Goal: Task Accomplishment & Management: Manage account settings

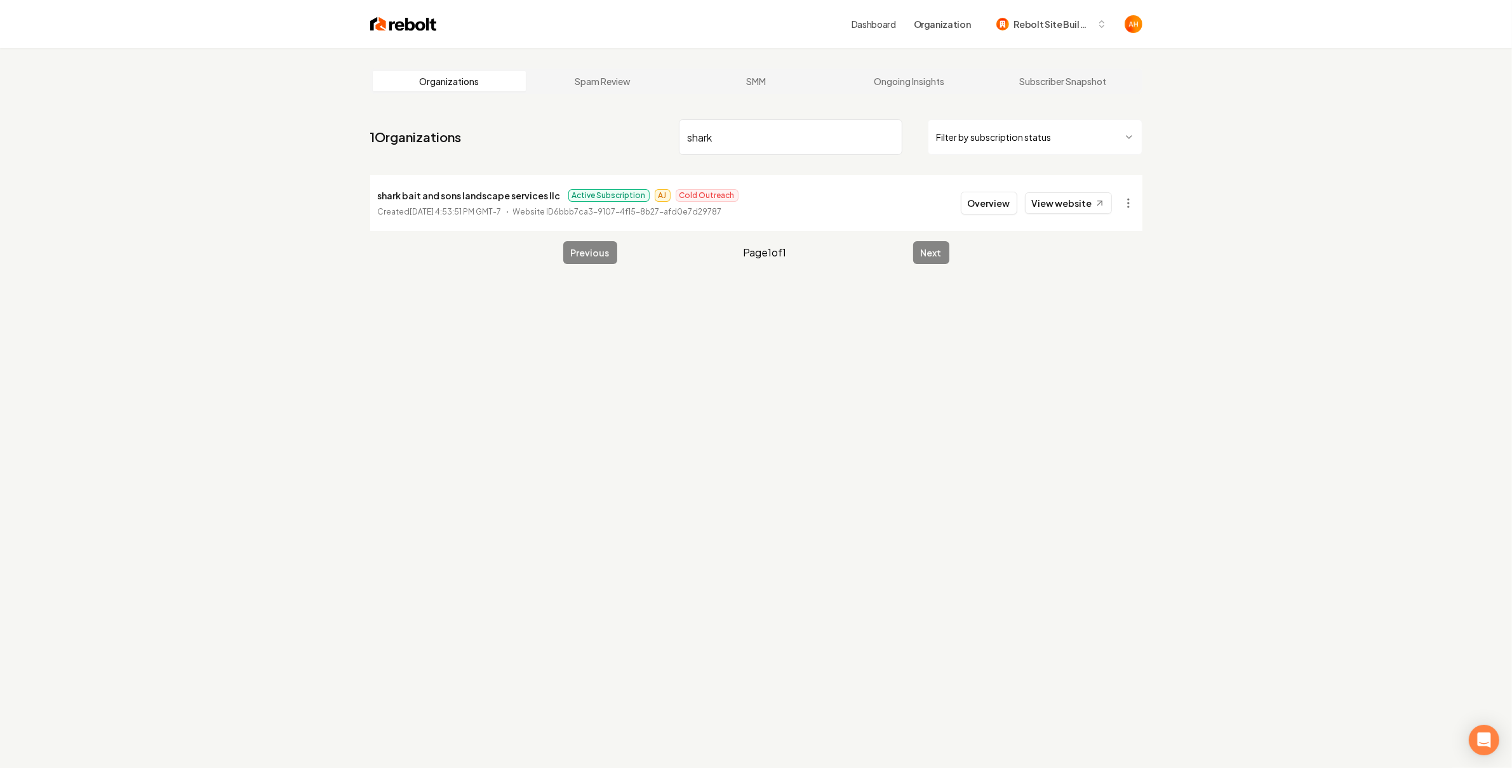
click at [724, 121] on input "shark" at bounding box center [790, 137] width 223 height 36
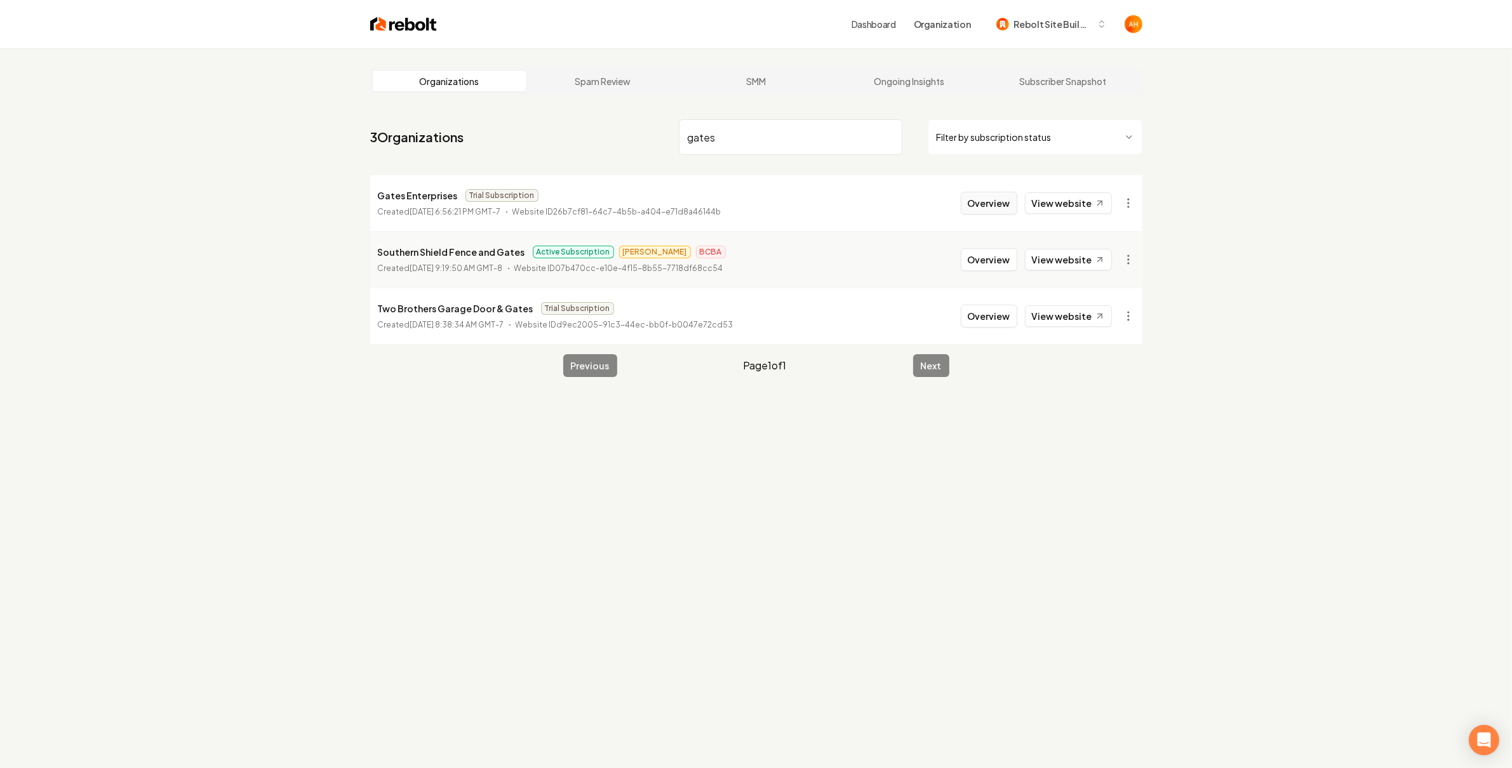
type input "gates"
click at [998, 199] on button "Overview" at bounding box center [988, 203] width 56 height 23
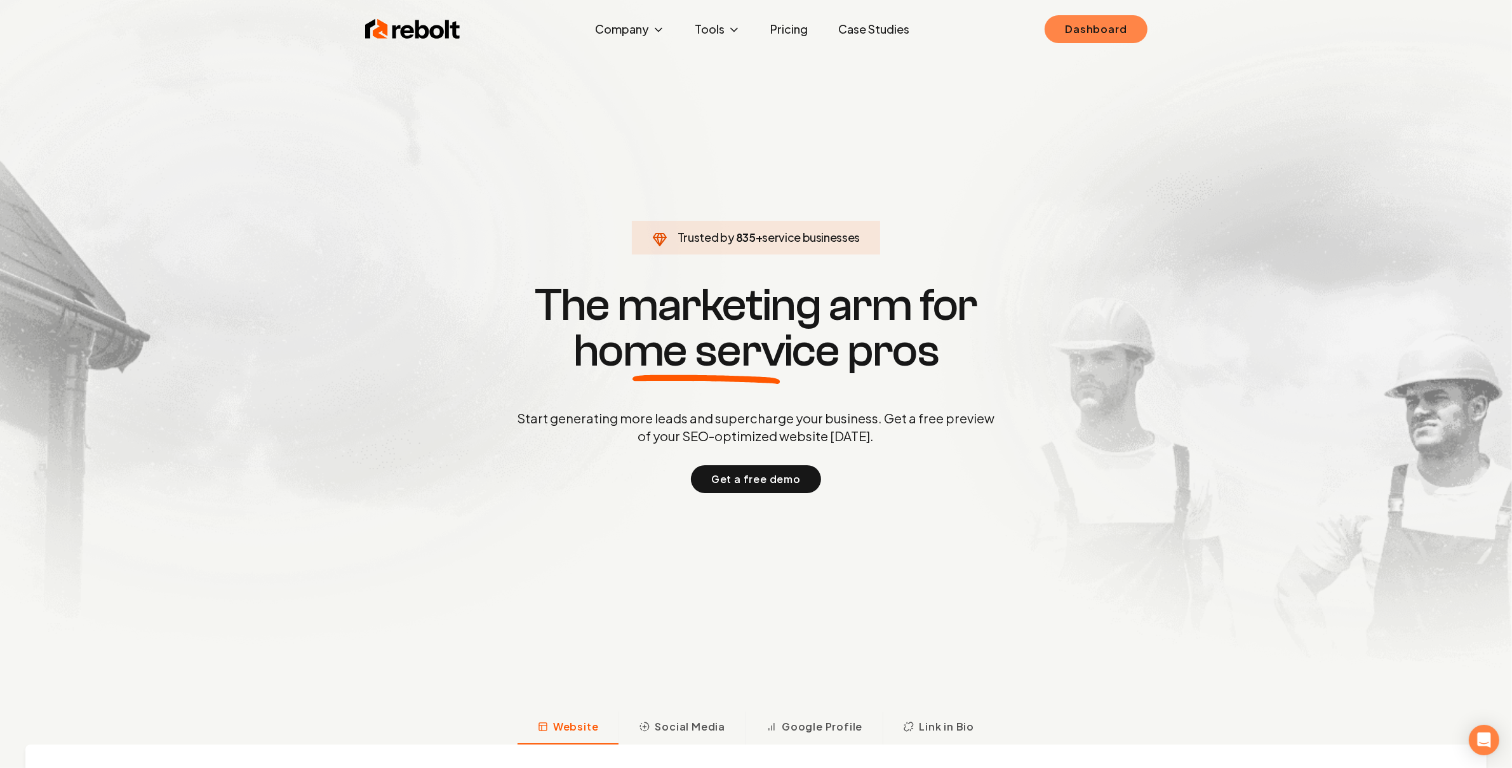
click at [1079, 27] on link "Dashboard" at bounding box center [1095, 29] width 102 height 28
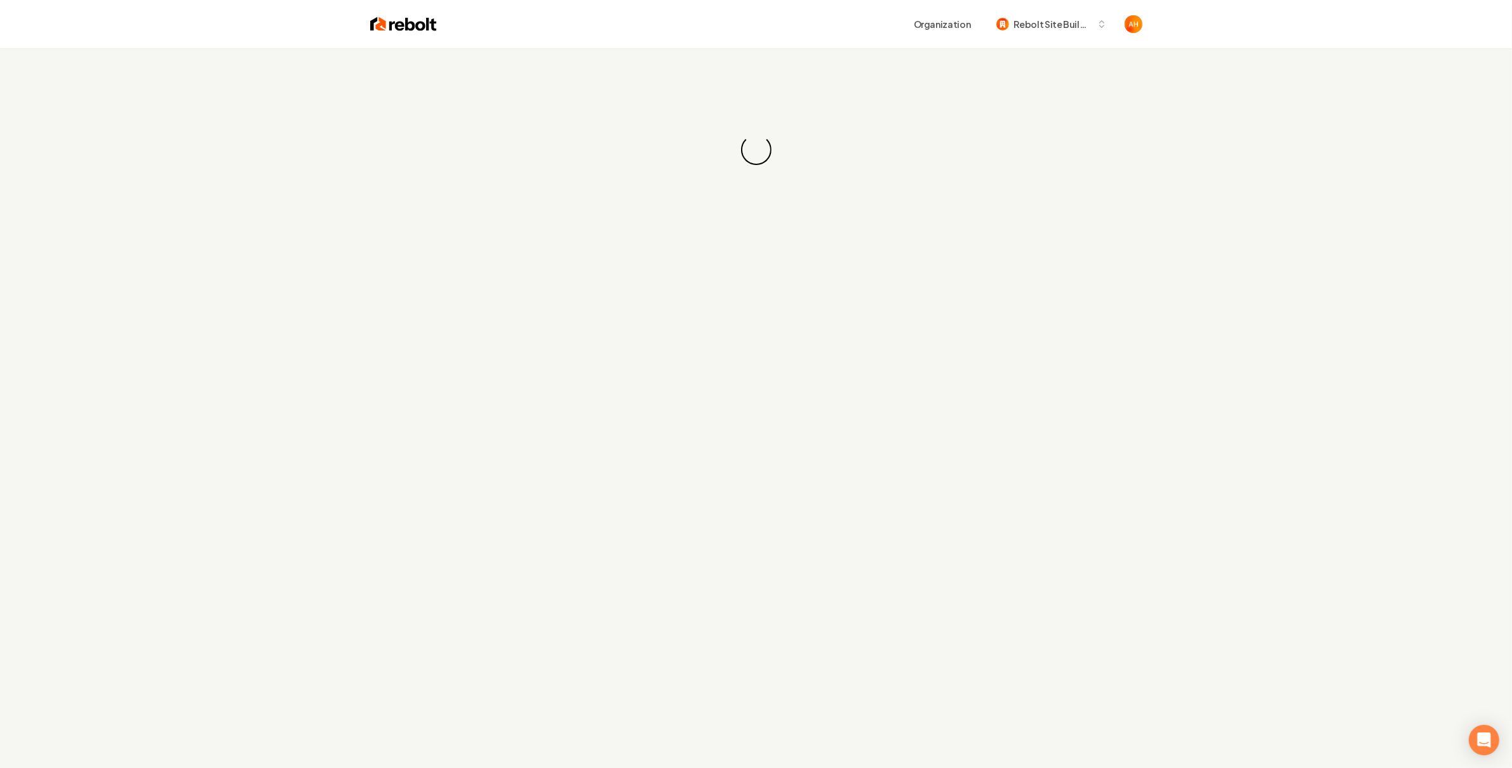
click at [743, 47] on div "Organization Rebolt Site Builder" at bounding box center [756, 24] width 813 height 48
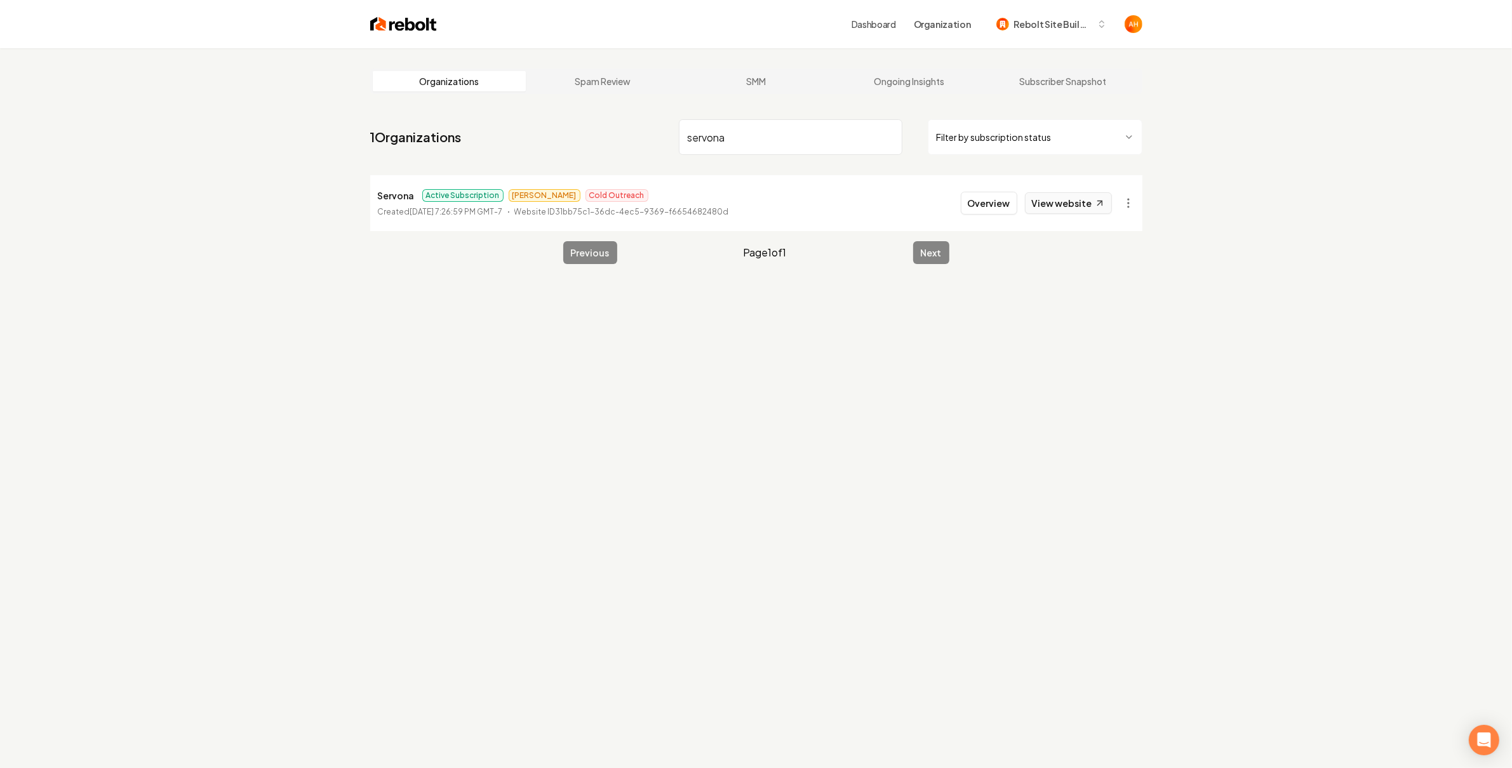
type input "servona"
click at [1081, 211] on link "View website" at bounding box center [1068, 203] width 87 height 22
click at [977, 203] on button "Overview" at bounding box center [988, 203] width 56 height 23
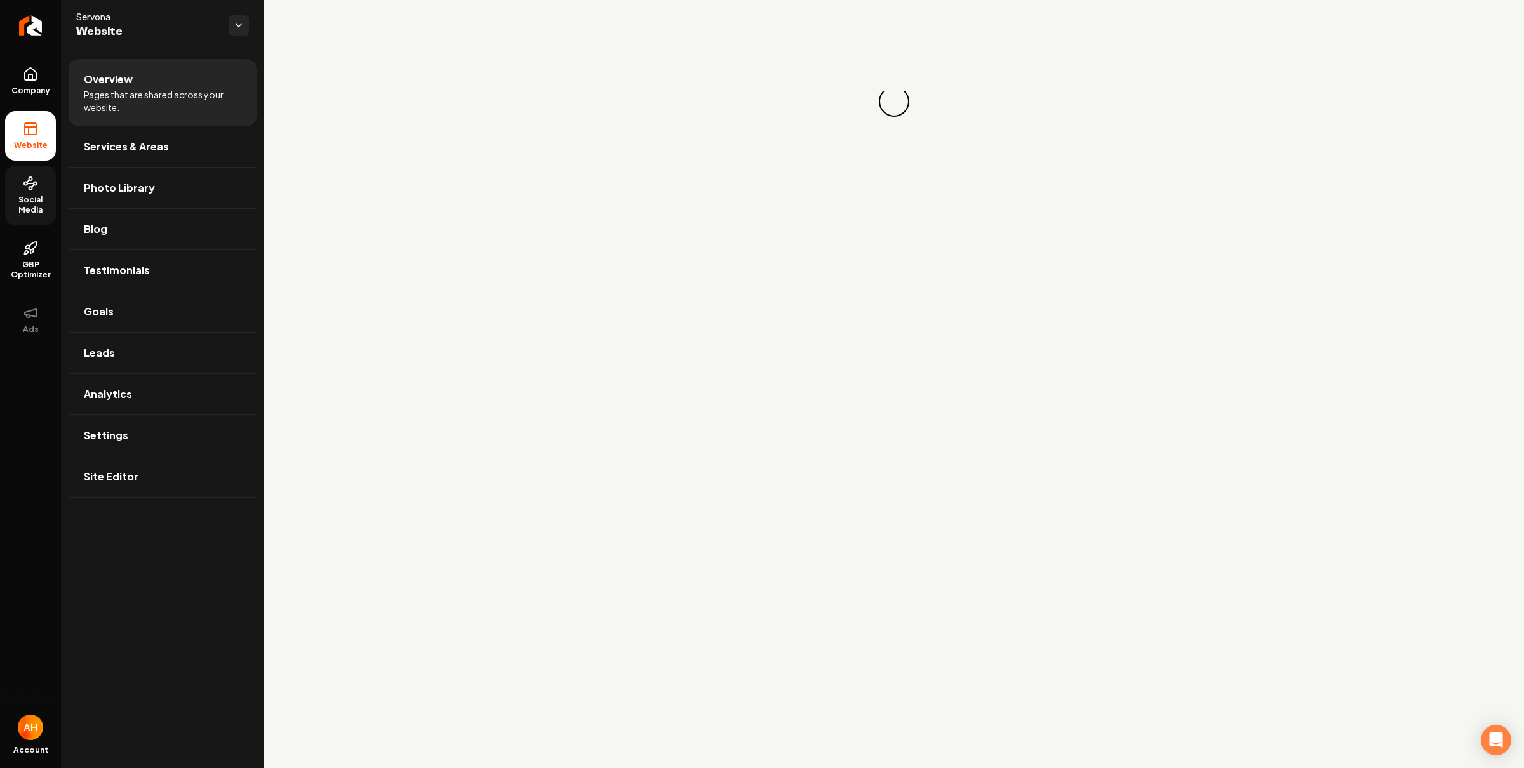
click at [42, 190] on link "Social Media" at bounding box center [30, 196] width 51 height 60
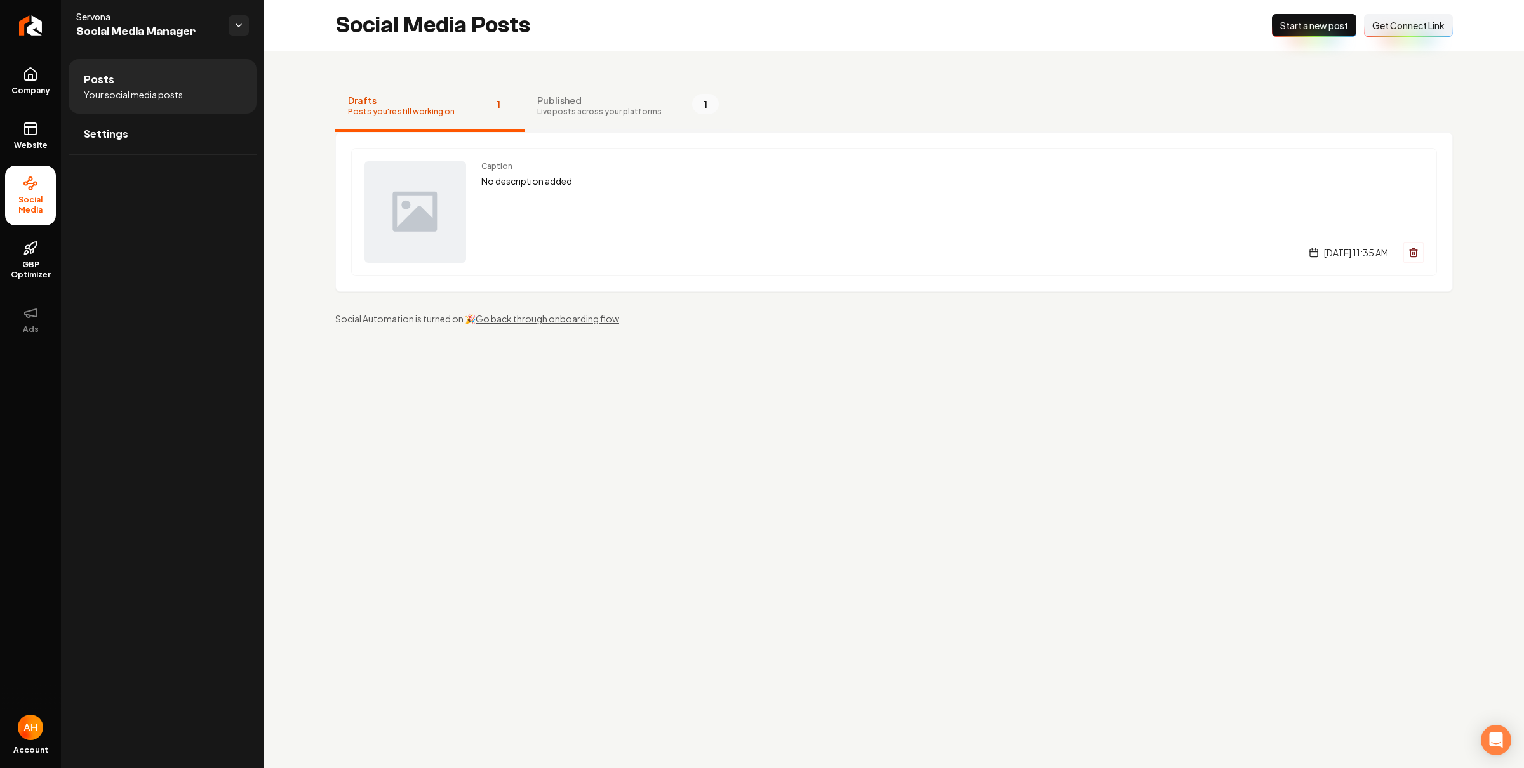
drag, startPoint x: 600, startPoint y: 109, endPoint x: 623, endPoint y: 112, distance: 23.7
click at [600, 109] on span "Live posts across your platforms" at bounding box center [599, 112] width 124 height 10
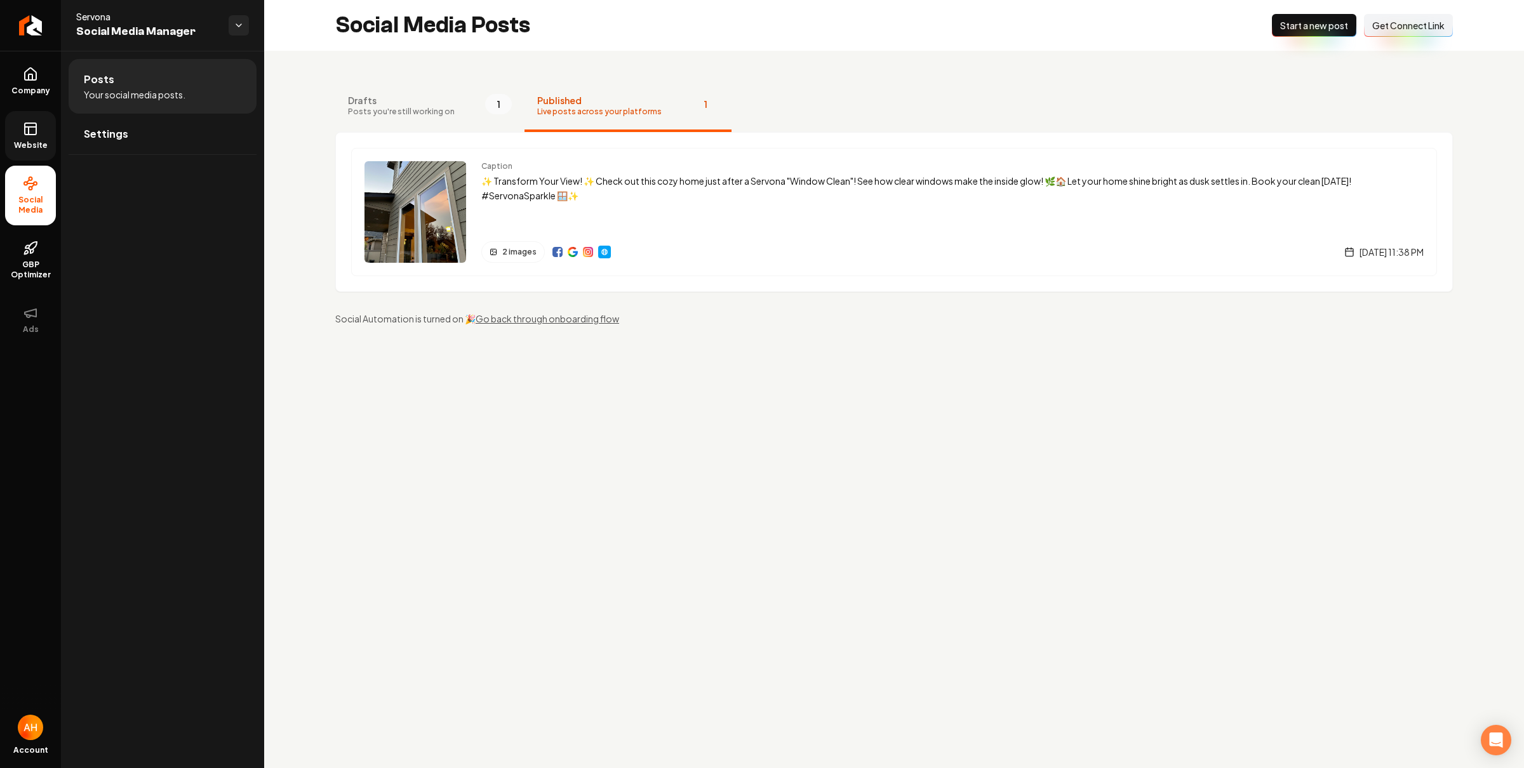
click at [45, 134] on link "Website" at bounding box center [30, 136] width 51 height 50
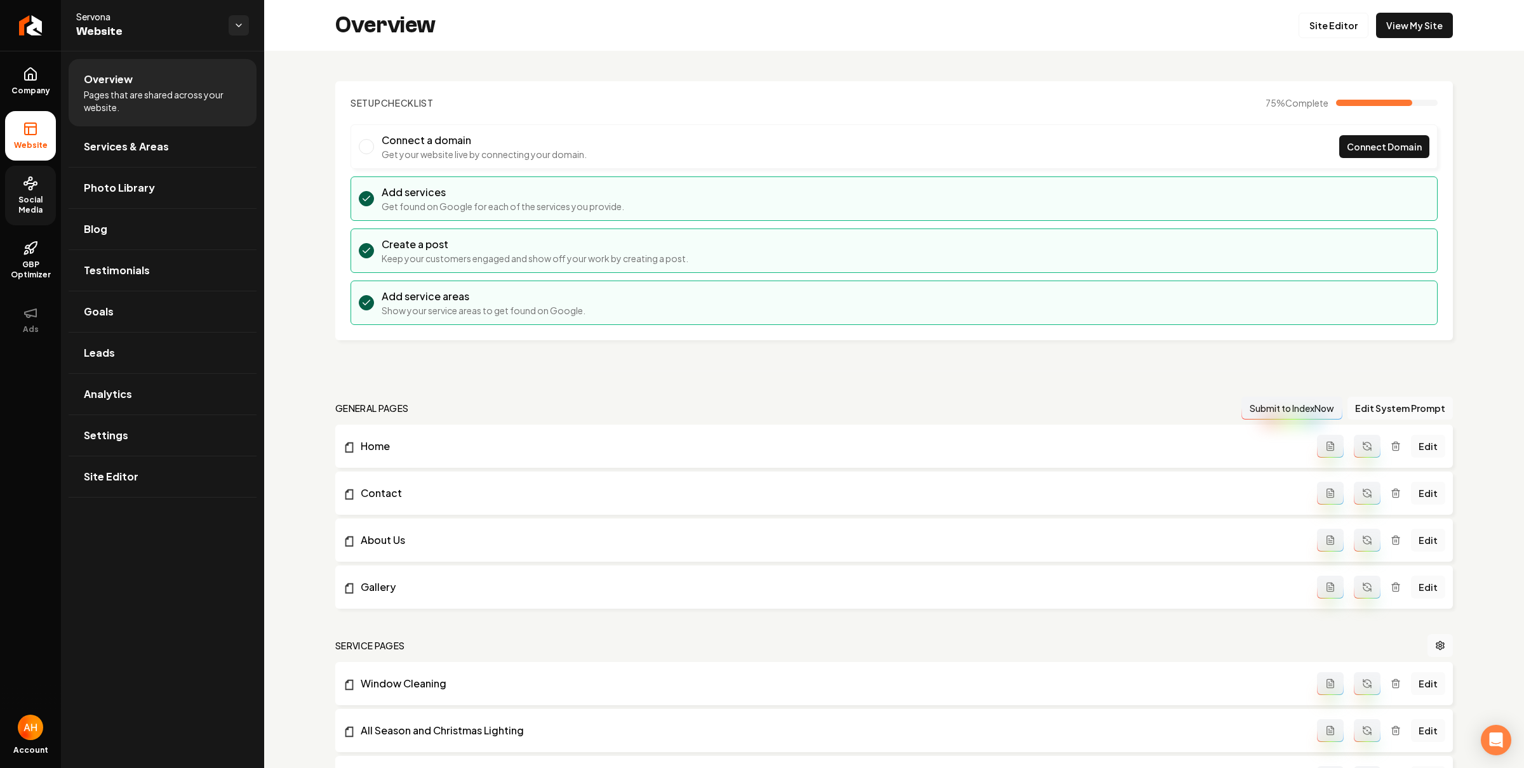
click at [31, 197] on span "Social Media" at bounding box center [30, 205] width 51 height 20
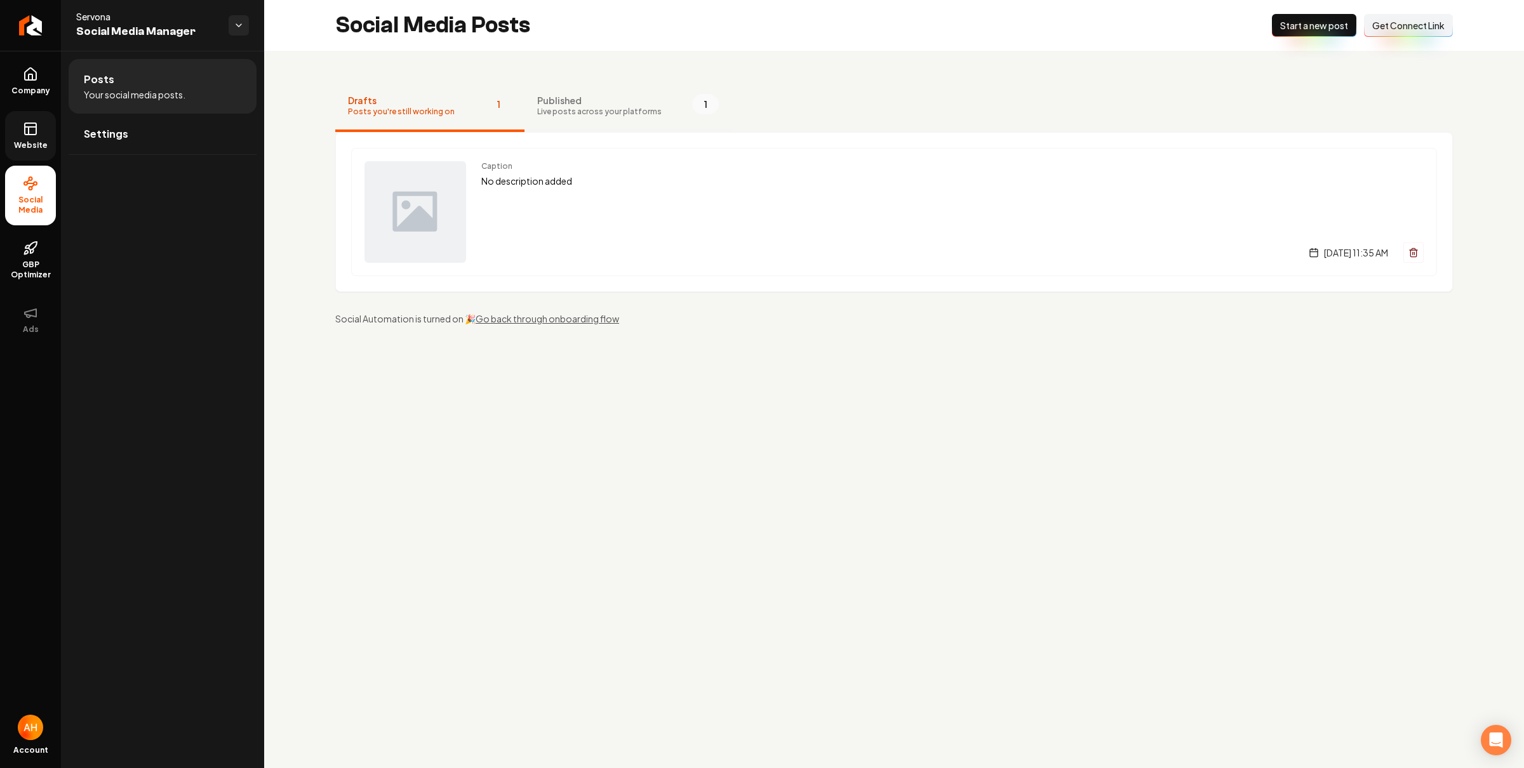
click at [566, 103] on span "Published" at bounding box center [599, 100] width 124 height 13
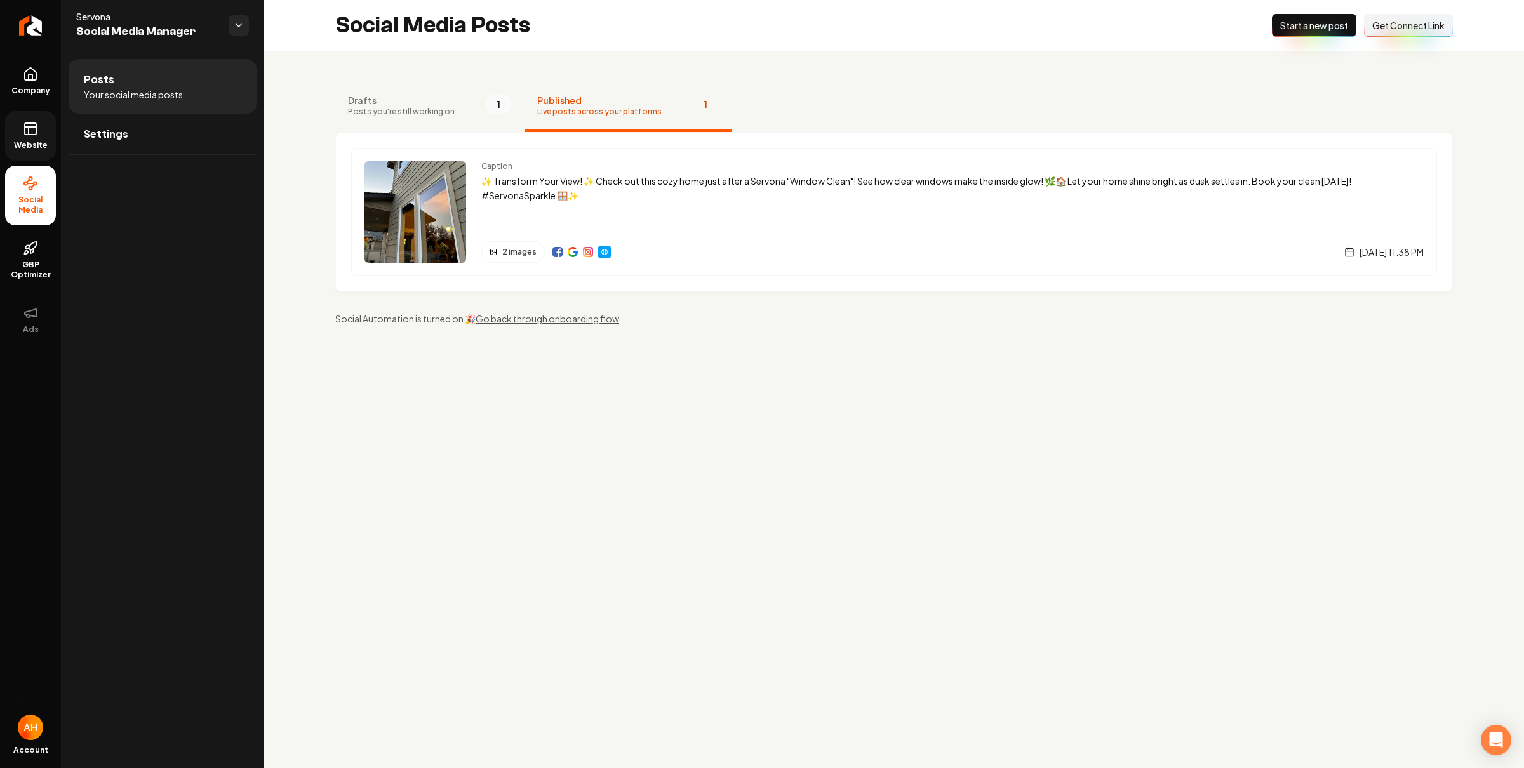
click at [756, 70] on div "Drafts Posts you're still working on 1 Published Live posts across your platfor…" at bounding box center [893, 203] width 1259 height 305
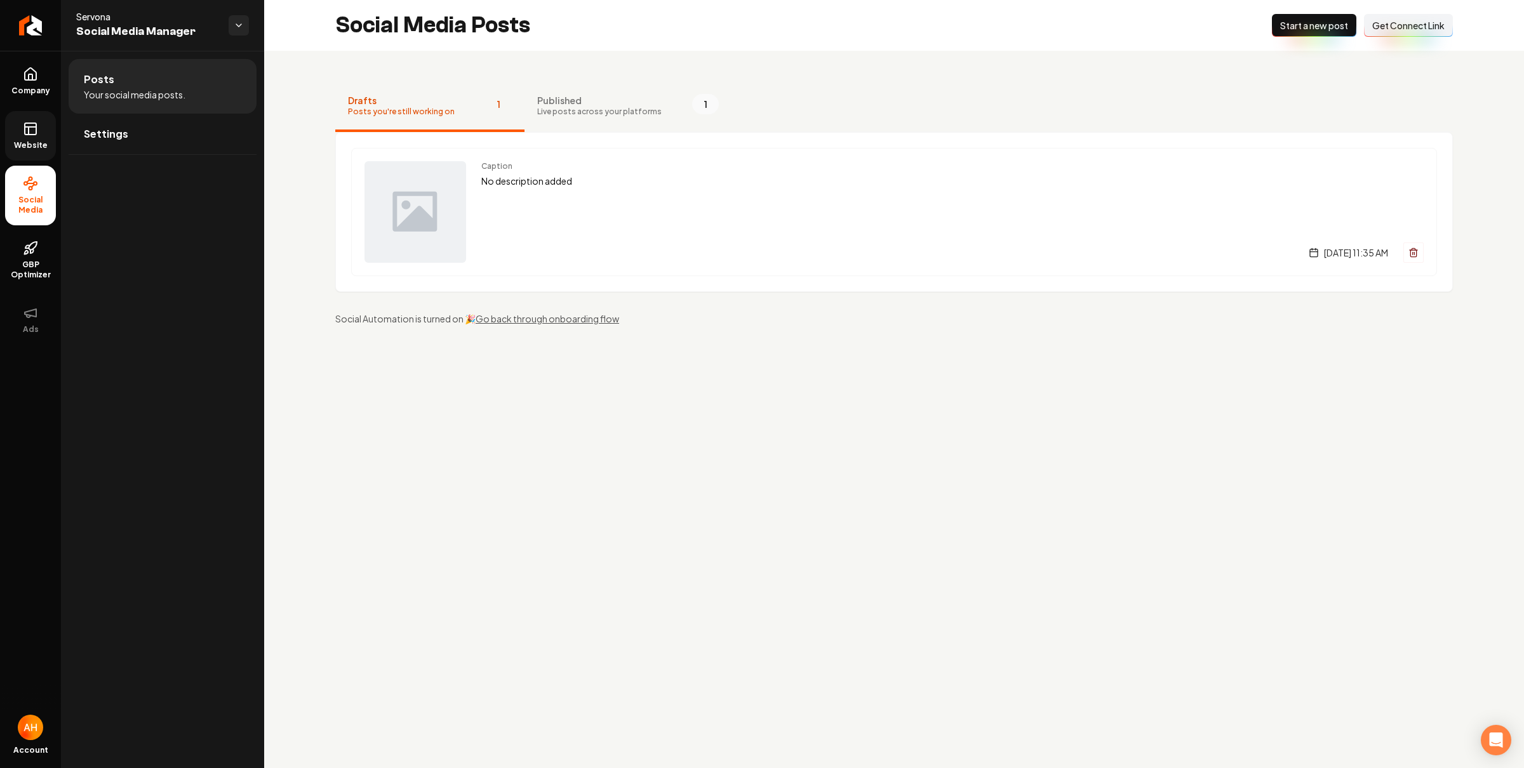
click at [30, 142] on span "Website" at bounding box center [31, 145] width 44 height 10
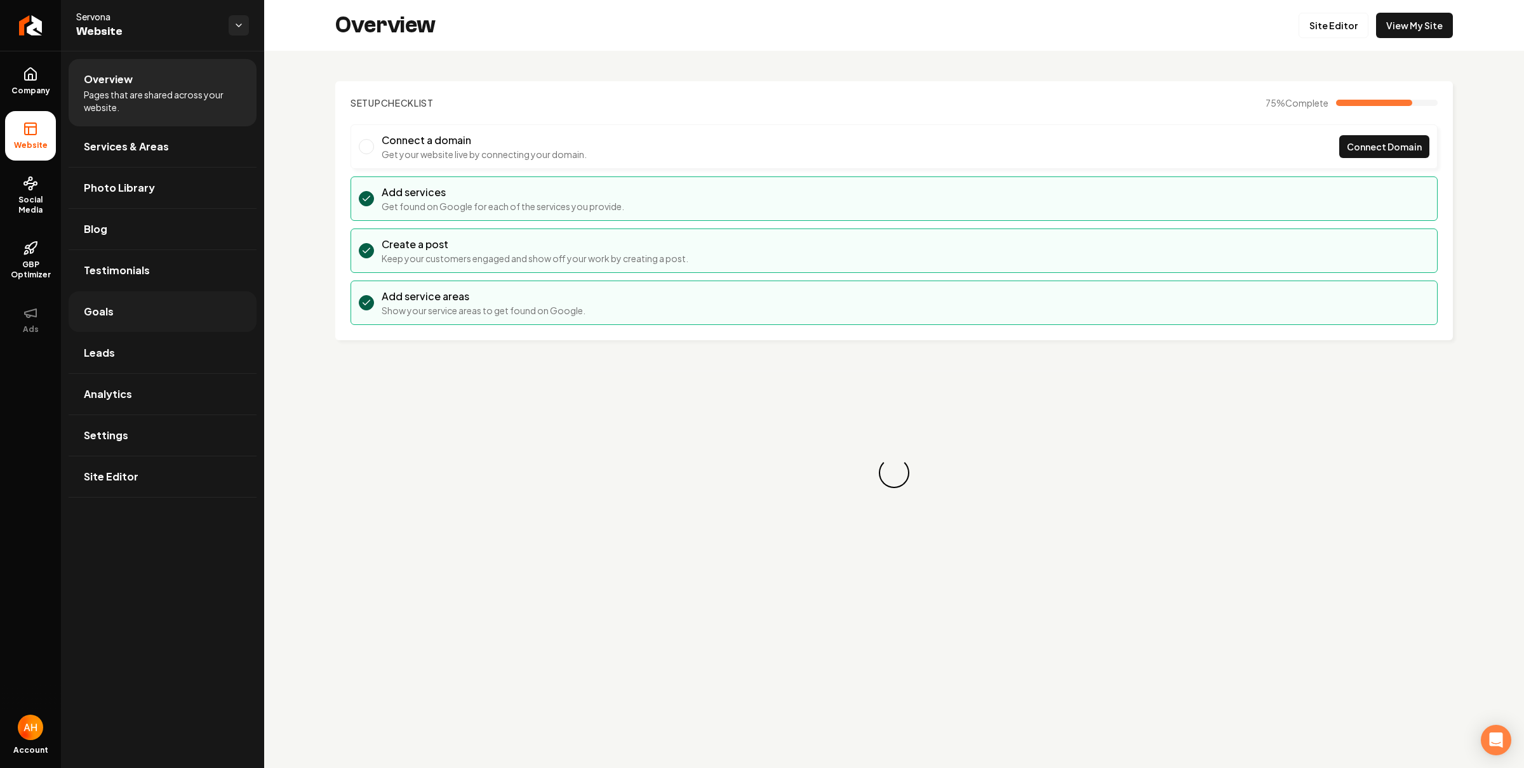
click at [147, 313] on link "Goals" at bounding box center [163, 311] width 188 height 41
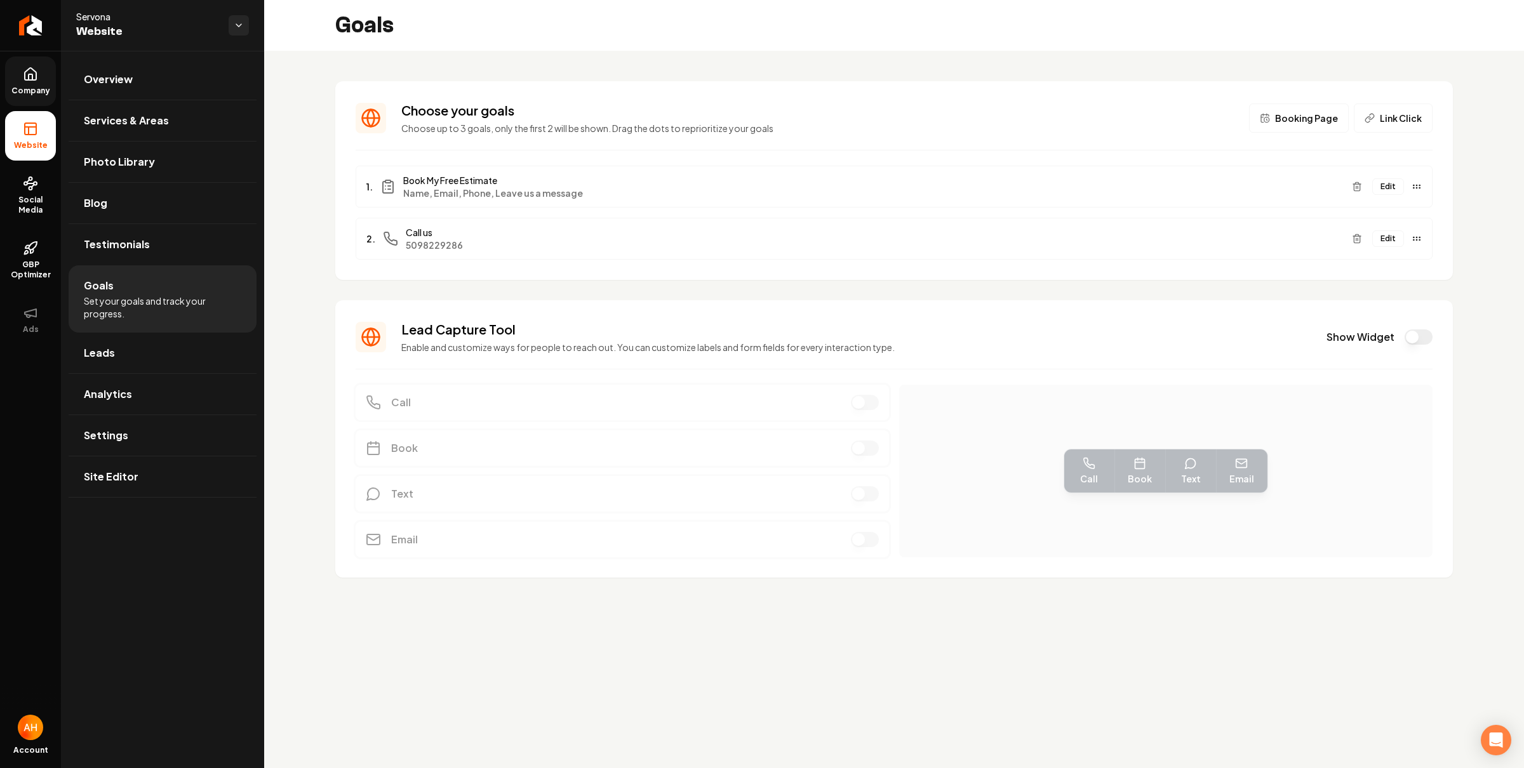
click at [17, 73] on link "Company" at bounding box center [30, 81] width 51 height 50
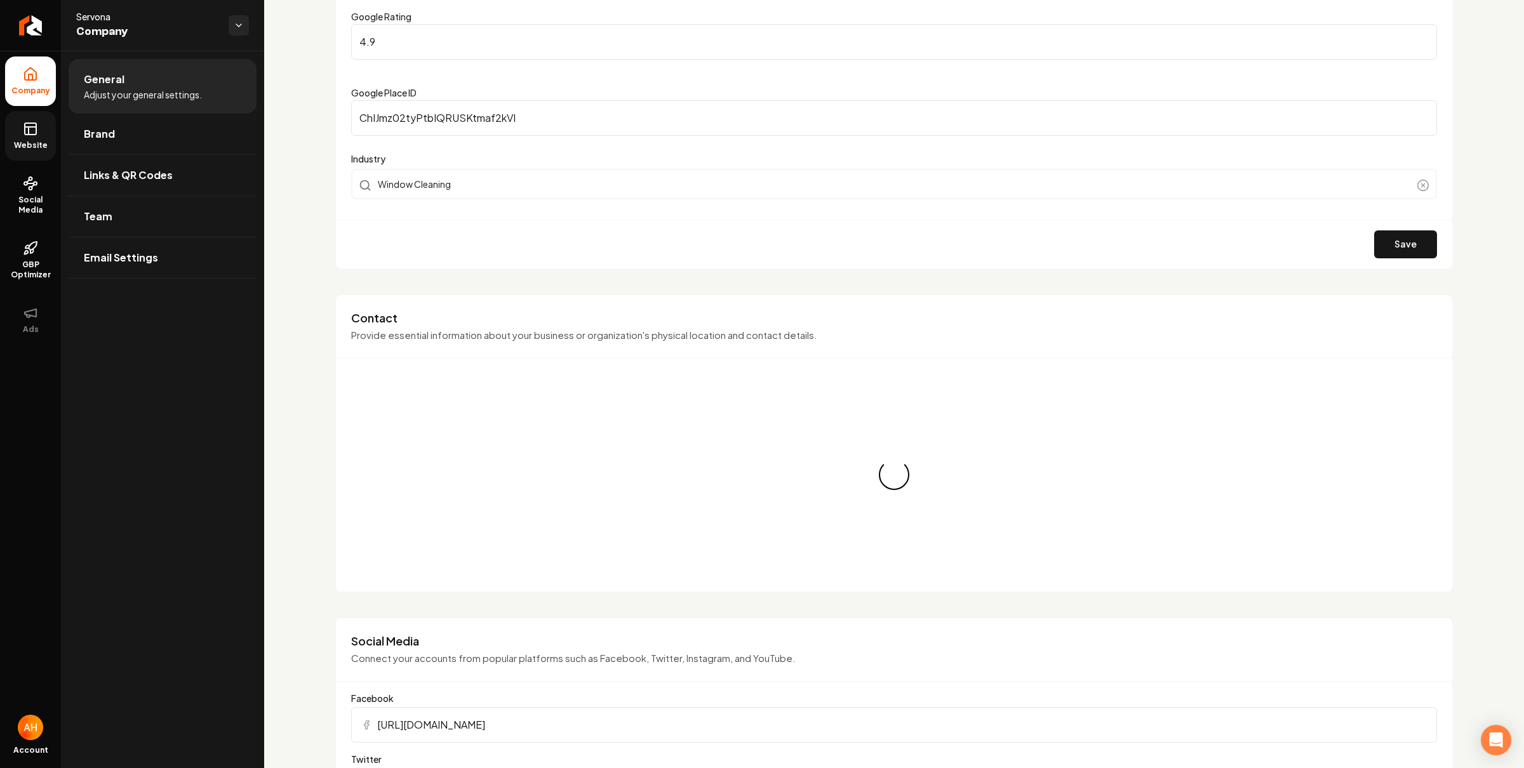
scroll to position [105, 0]
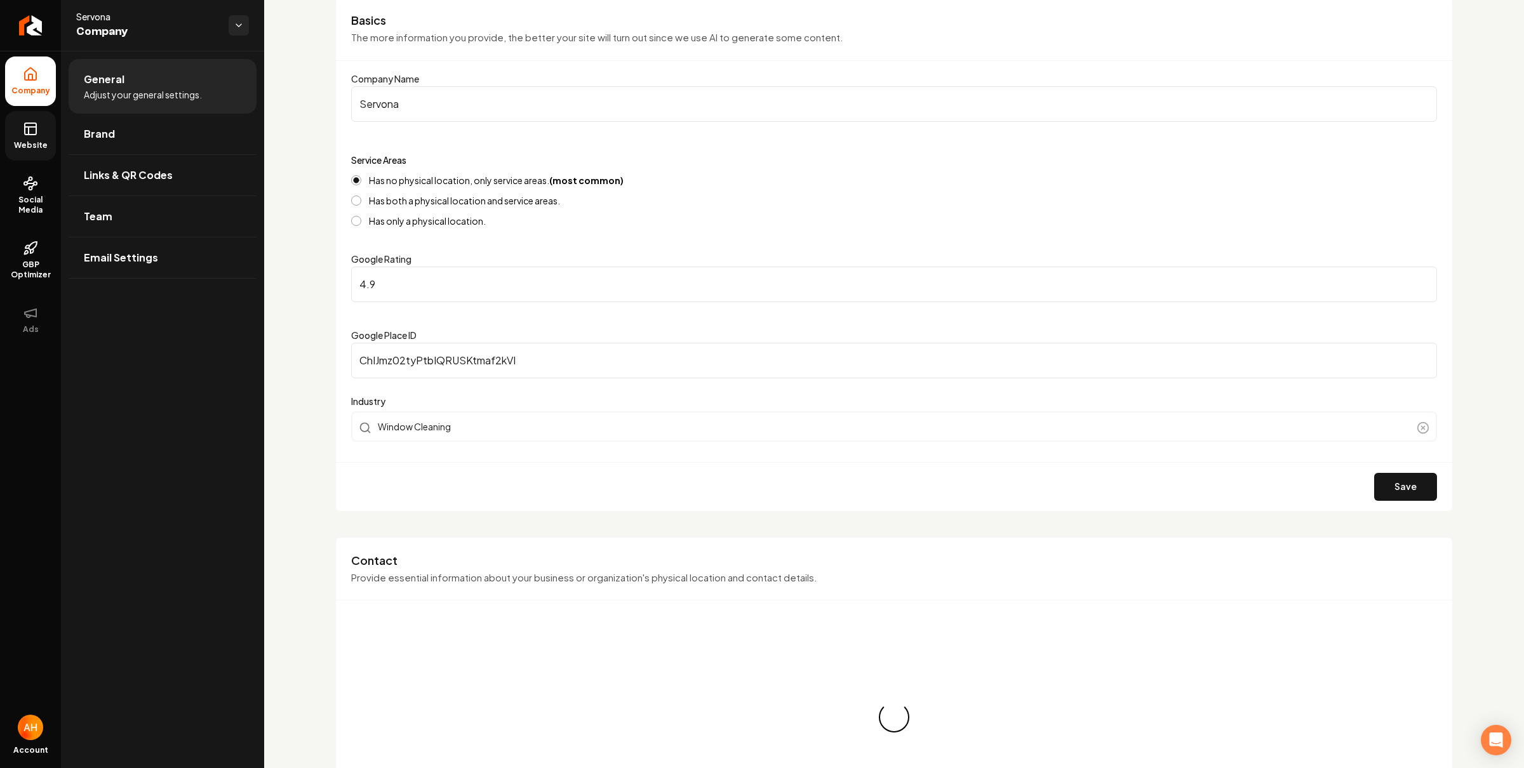
click at [434, 303] on form "Company Name Servona Service Areas Has no physical location, only service areas…" at bounding box center [894, 291] width 1086 height 440
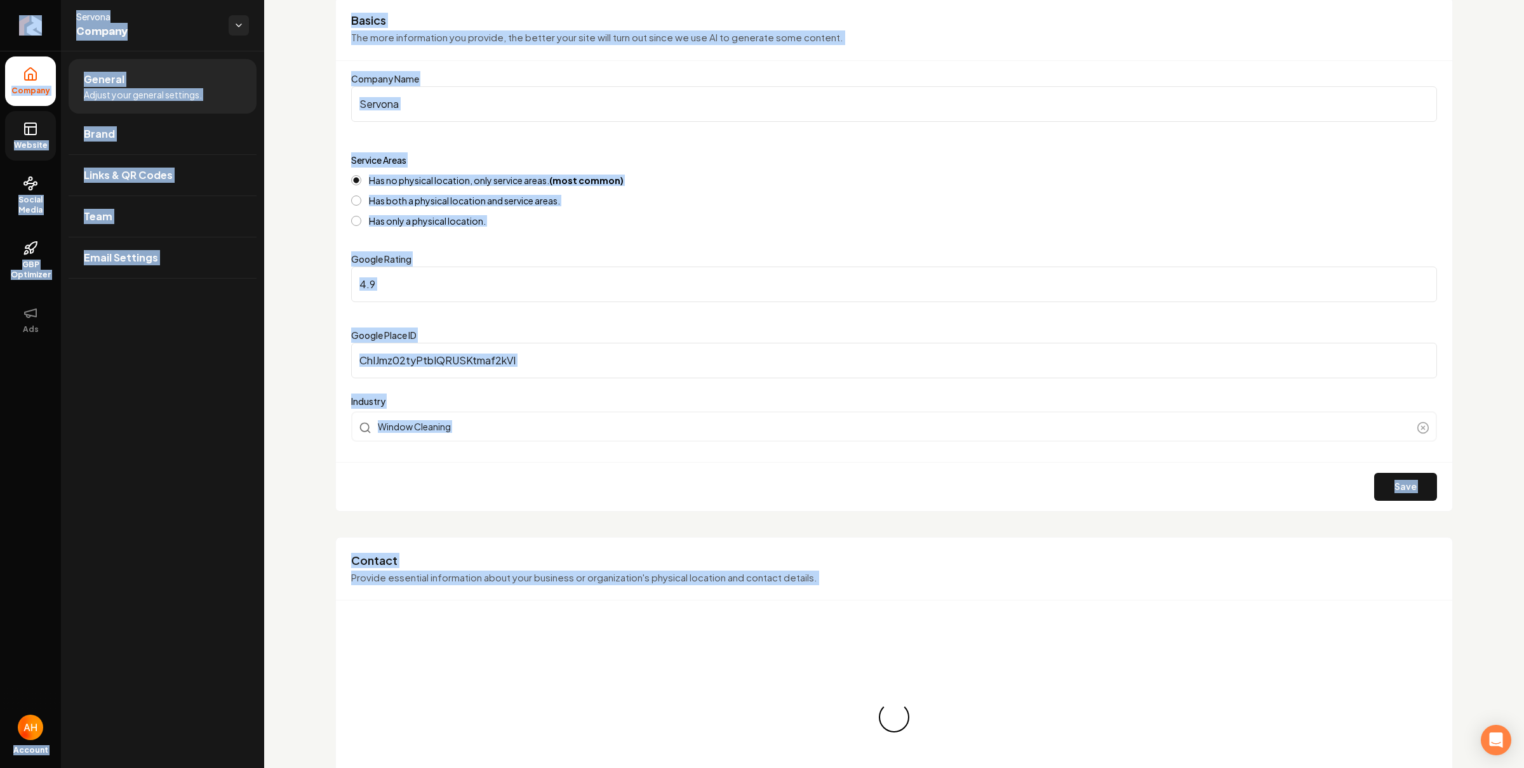
click at [444, 286] on input "4.9" at bounding box center [894, 285] width 1086 height 36
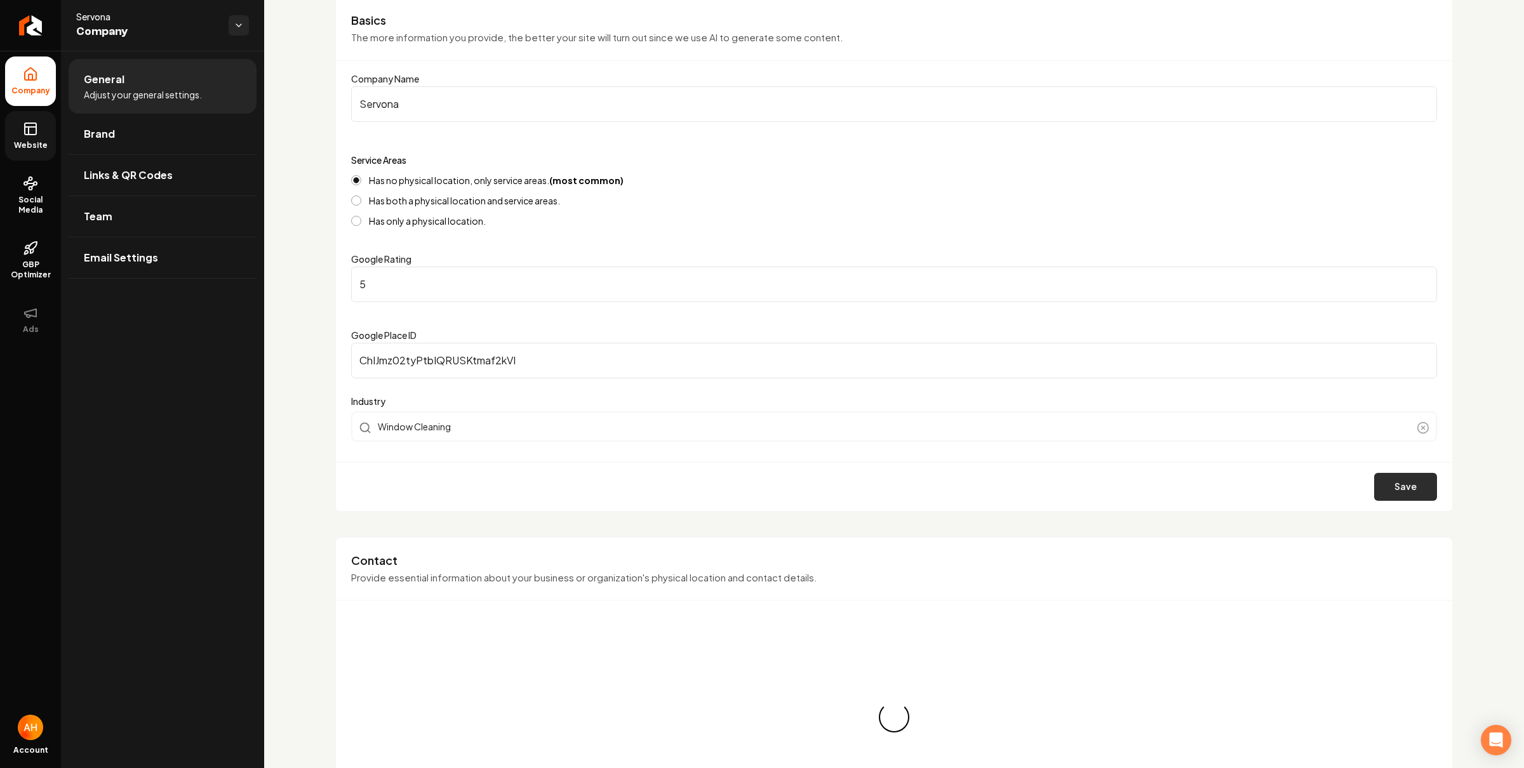
type input "5"
click at [1397, 489] on button "Save" at bounding box center [1405, 487] width 63 height 28
click at [1374, 478] on button "Save" at bounding box center [1405, 487] width 63 height 28
click at [29, 145] on span "Website" at bounding box center [31, 145] width 44 height 10
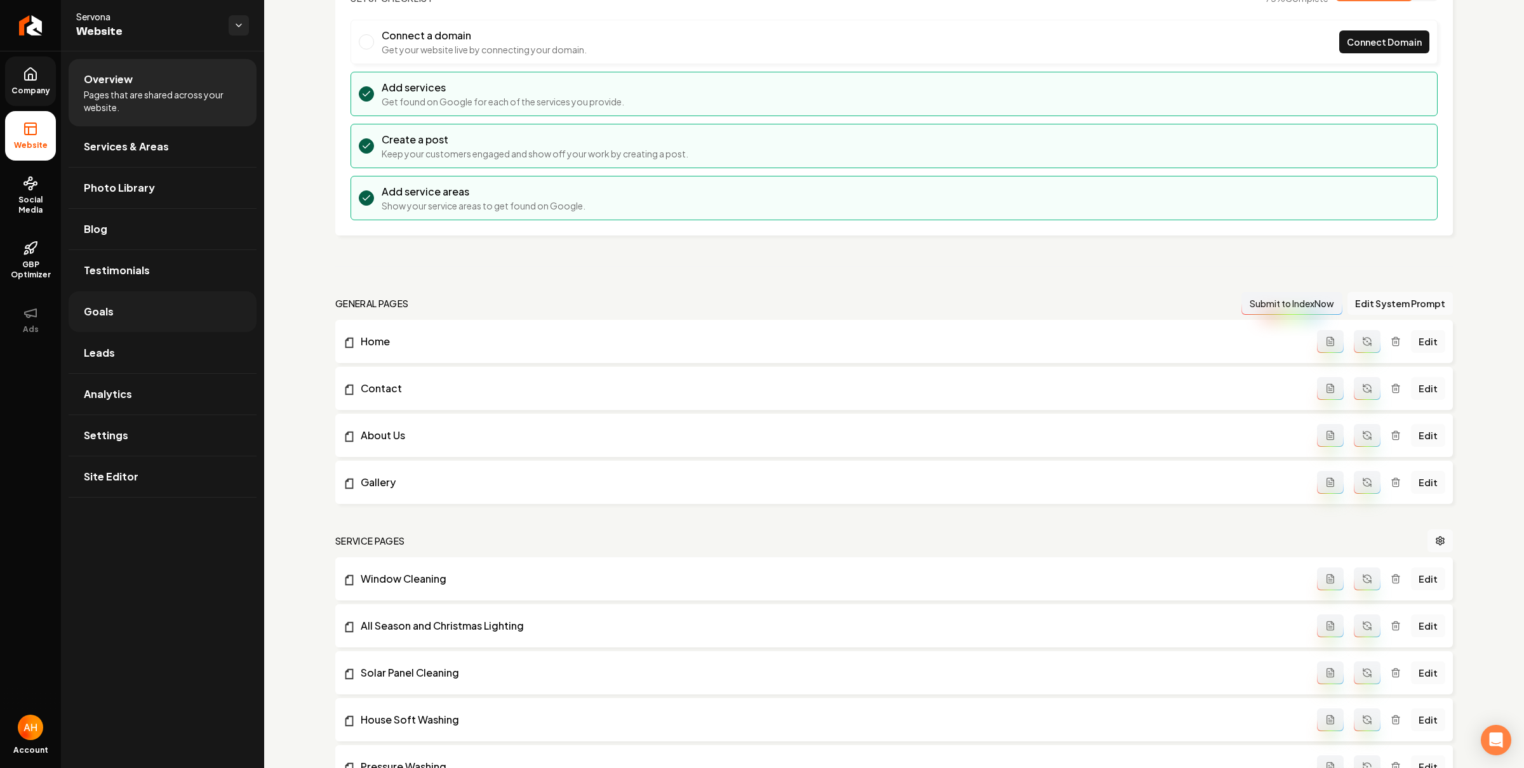
click at [145, 313] on link "Goals" at bounding box center [163, 311] width 188 height 41
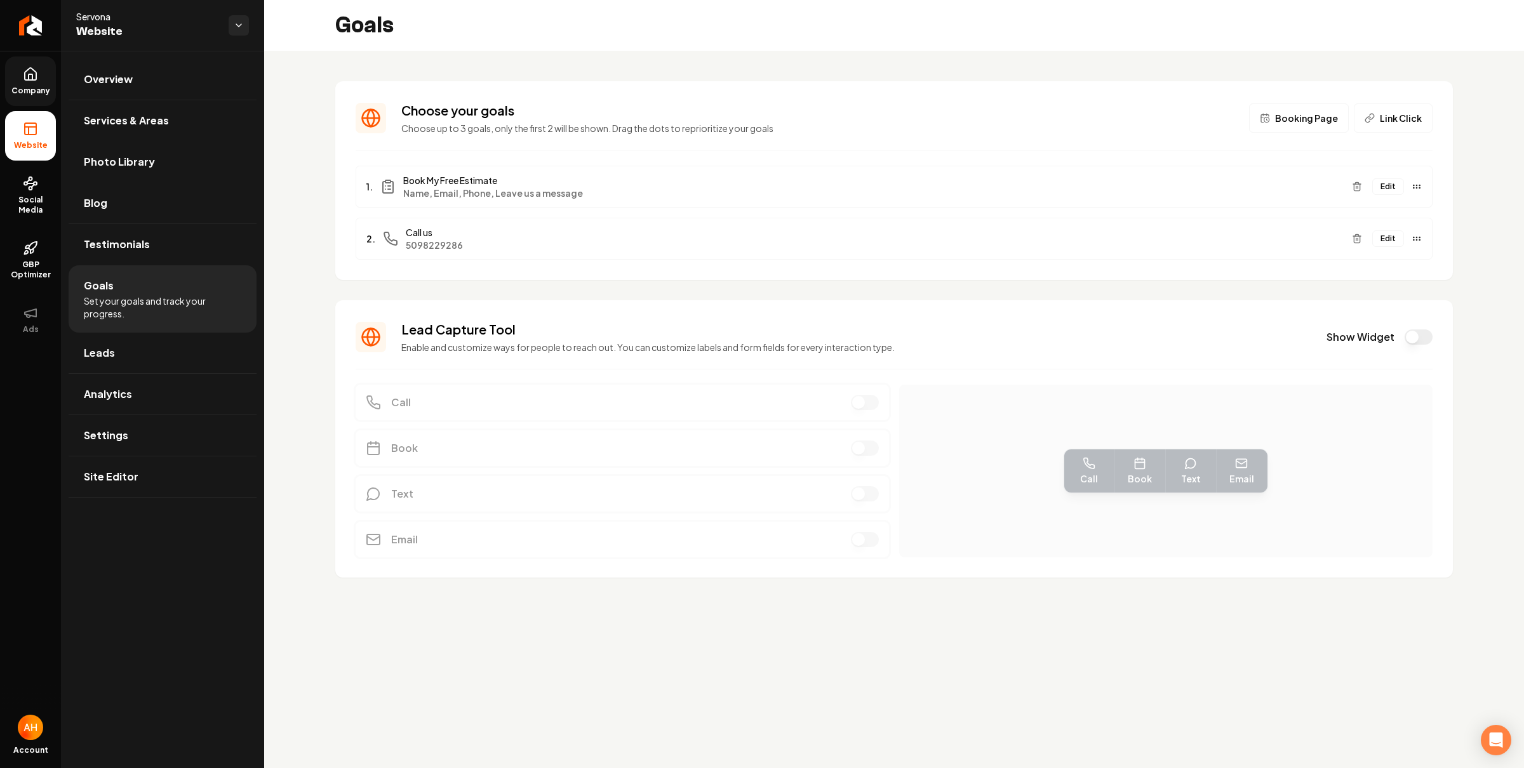
click at [121, 163] on span "Photo Library" at bounding box center [119, 161] width 71 height 15
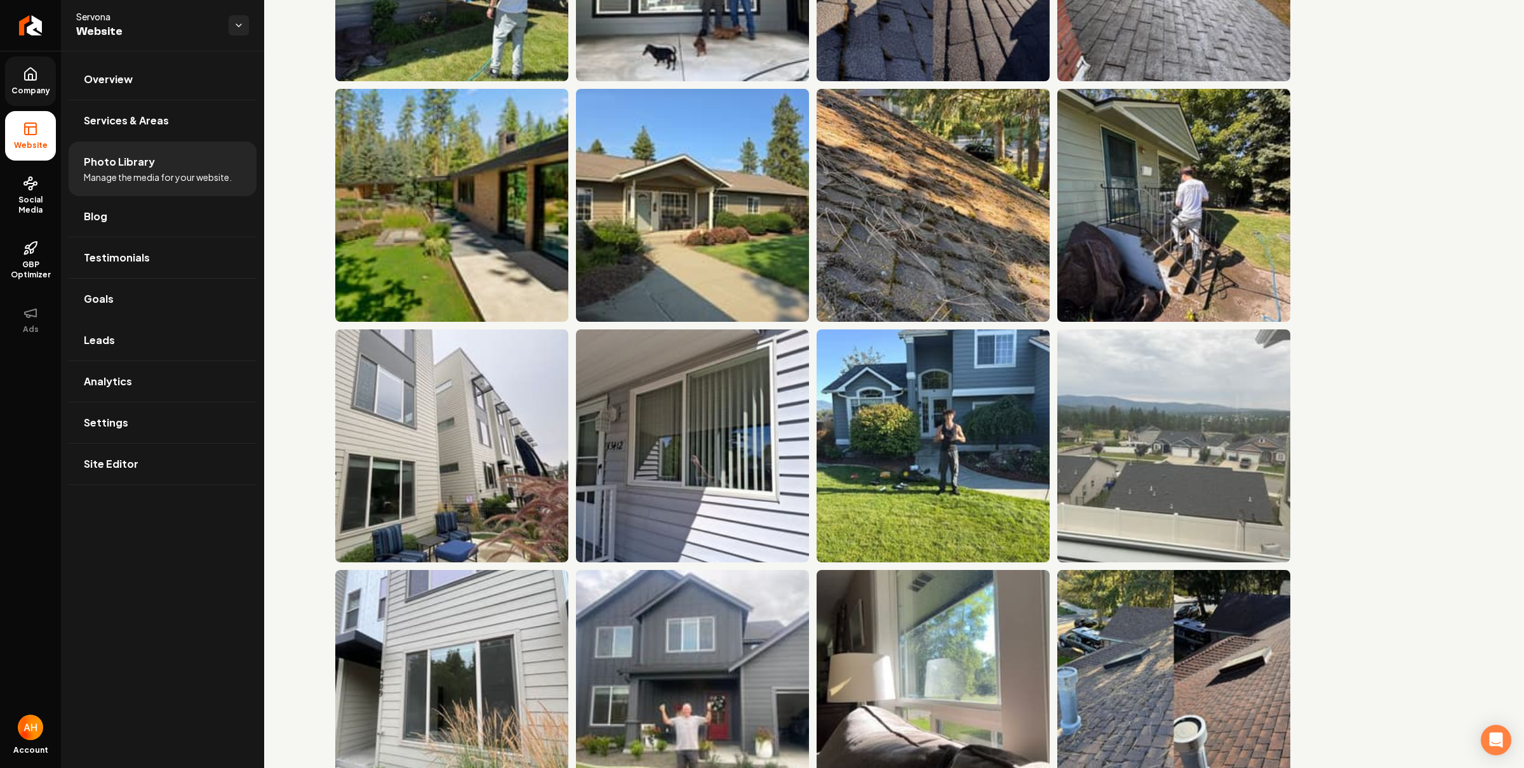
scroll to position [2197, 0]
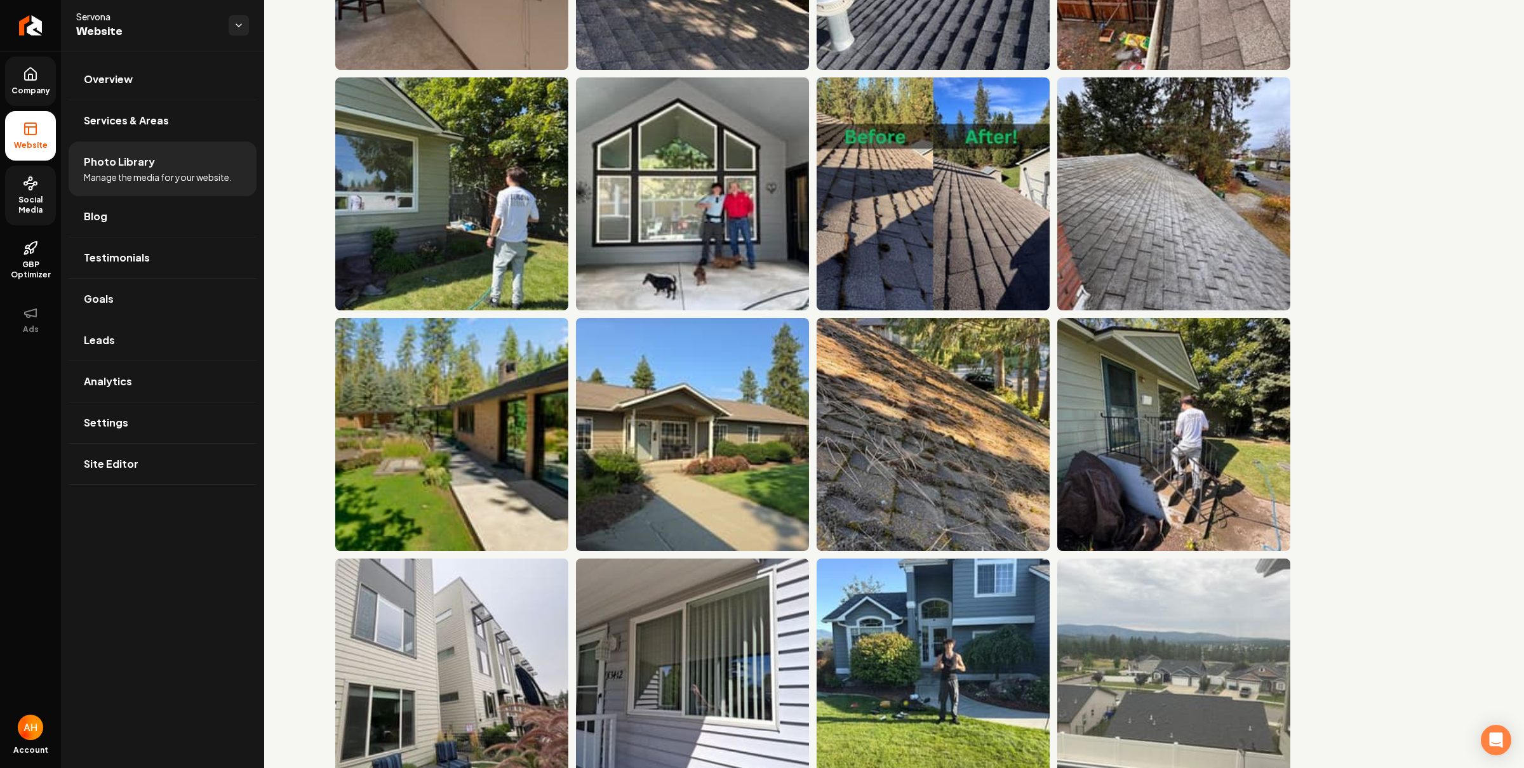
click at [32, 198] on span "Social Media" at bounding box center [30, 205] width 51 height 20
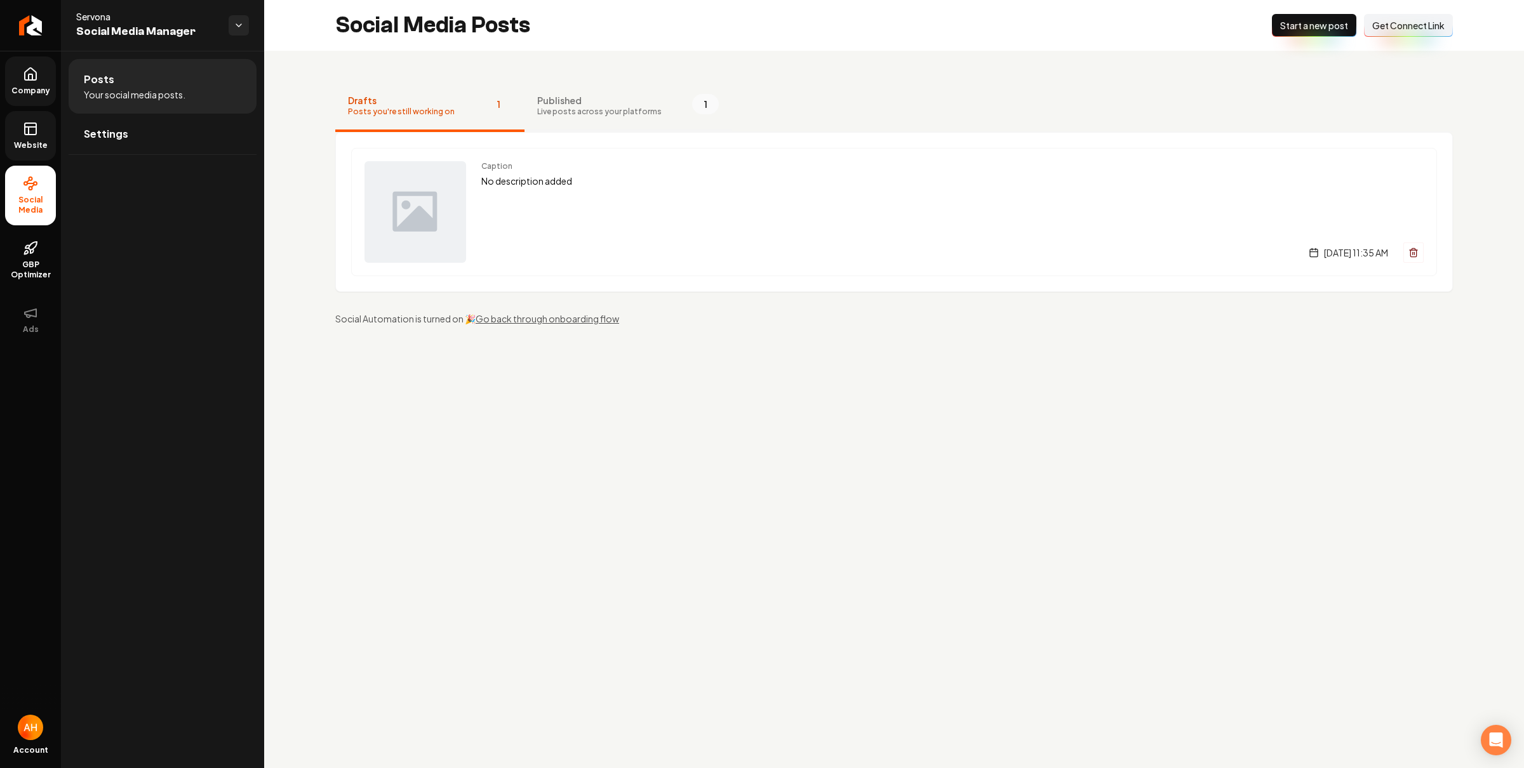
click at [624, 116] on span "Live posts across your platforms" at bounding box center [599, 112] width 124 height 10
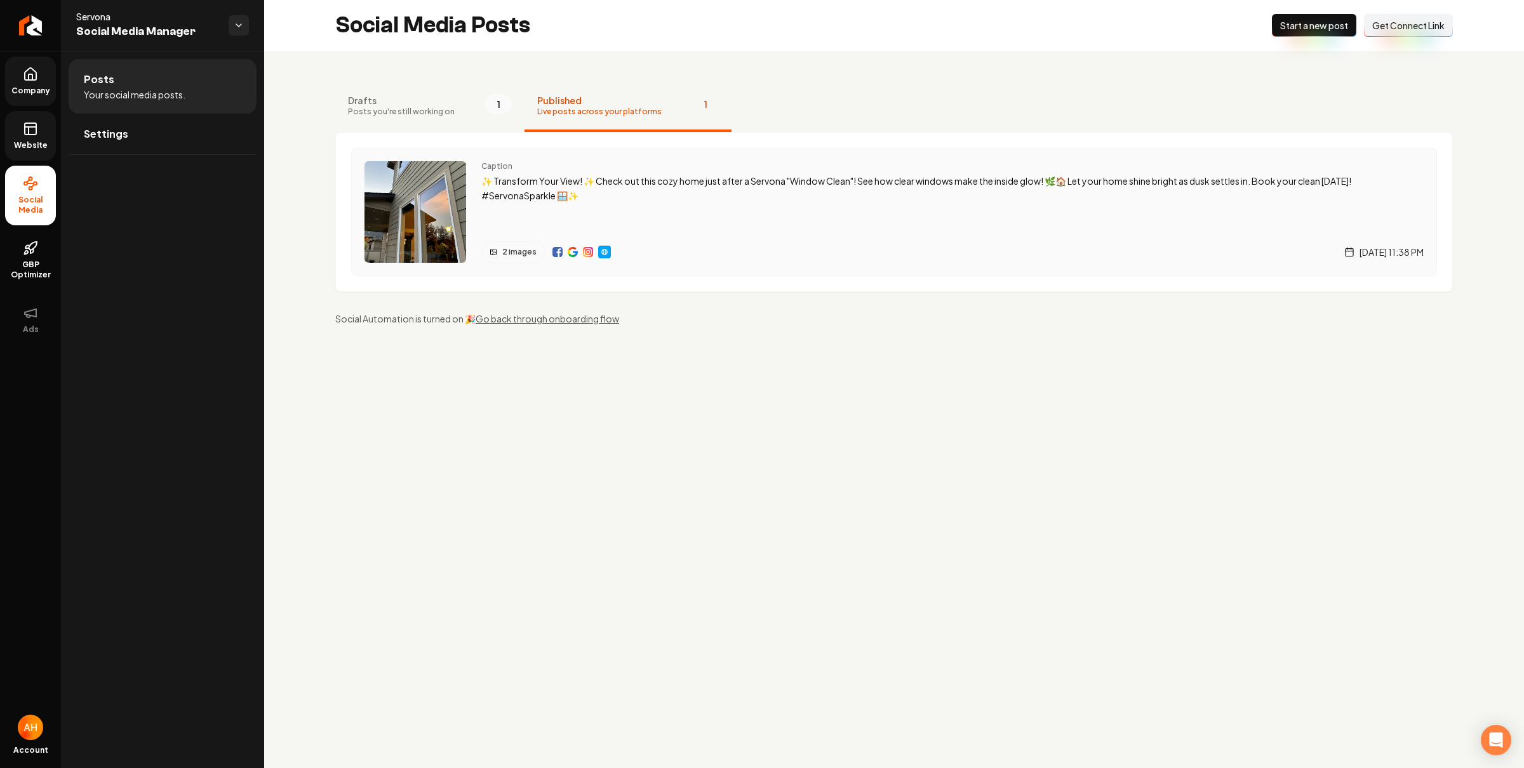
click at [634, 211] on div "Caption ✨ Transform Your View! ✨ Check out this cozy home just after a Servona …" at bounding box center [952, 212] width 942 height 102
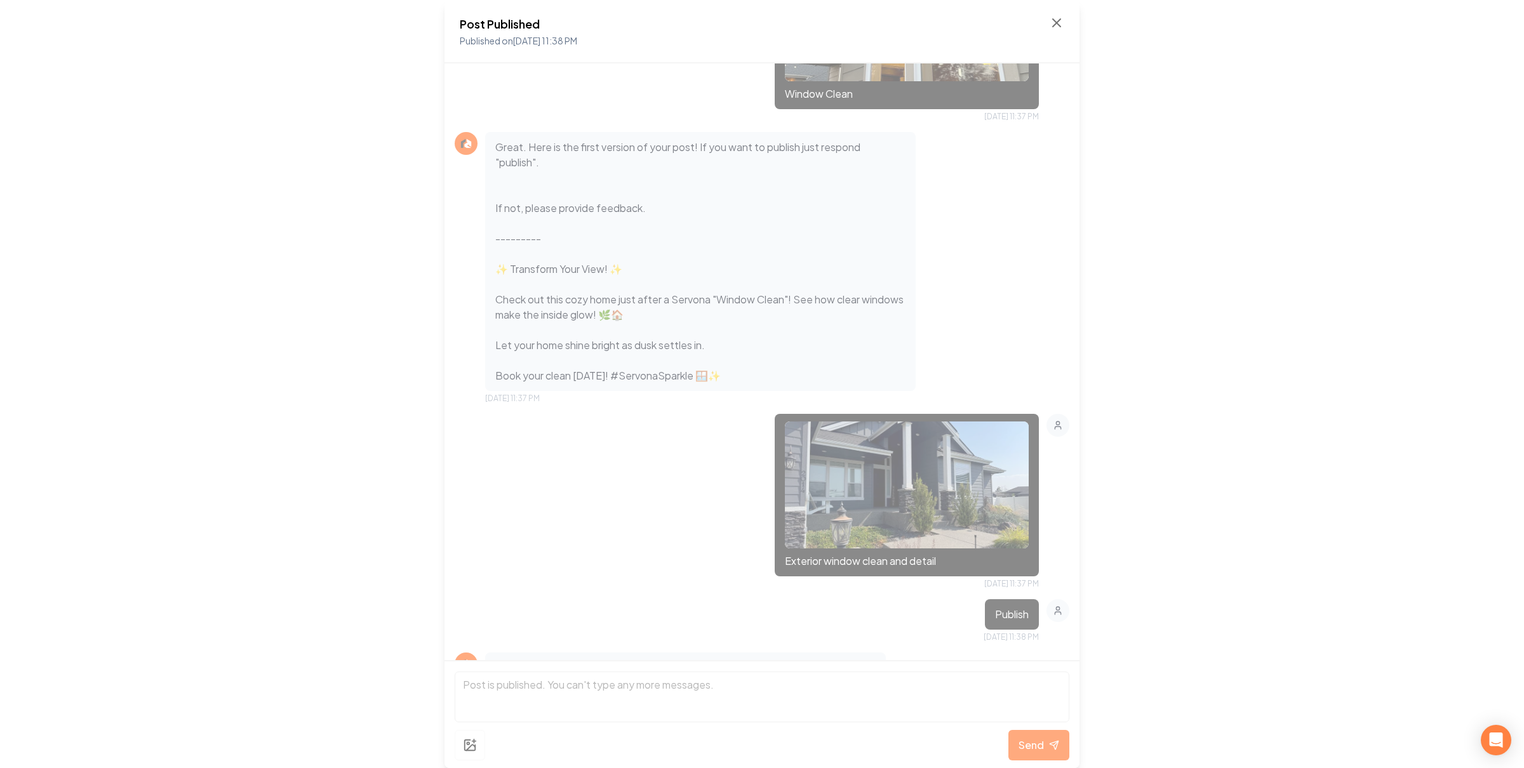
scroll to position [385, 0]
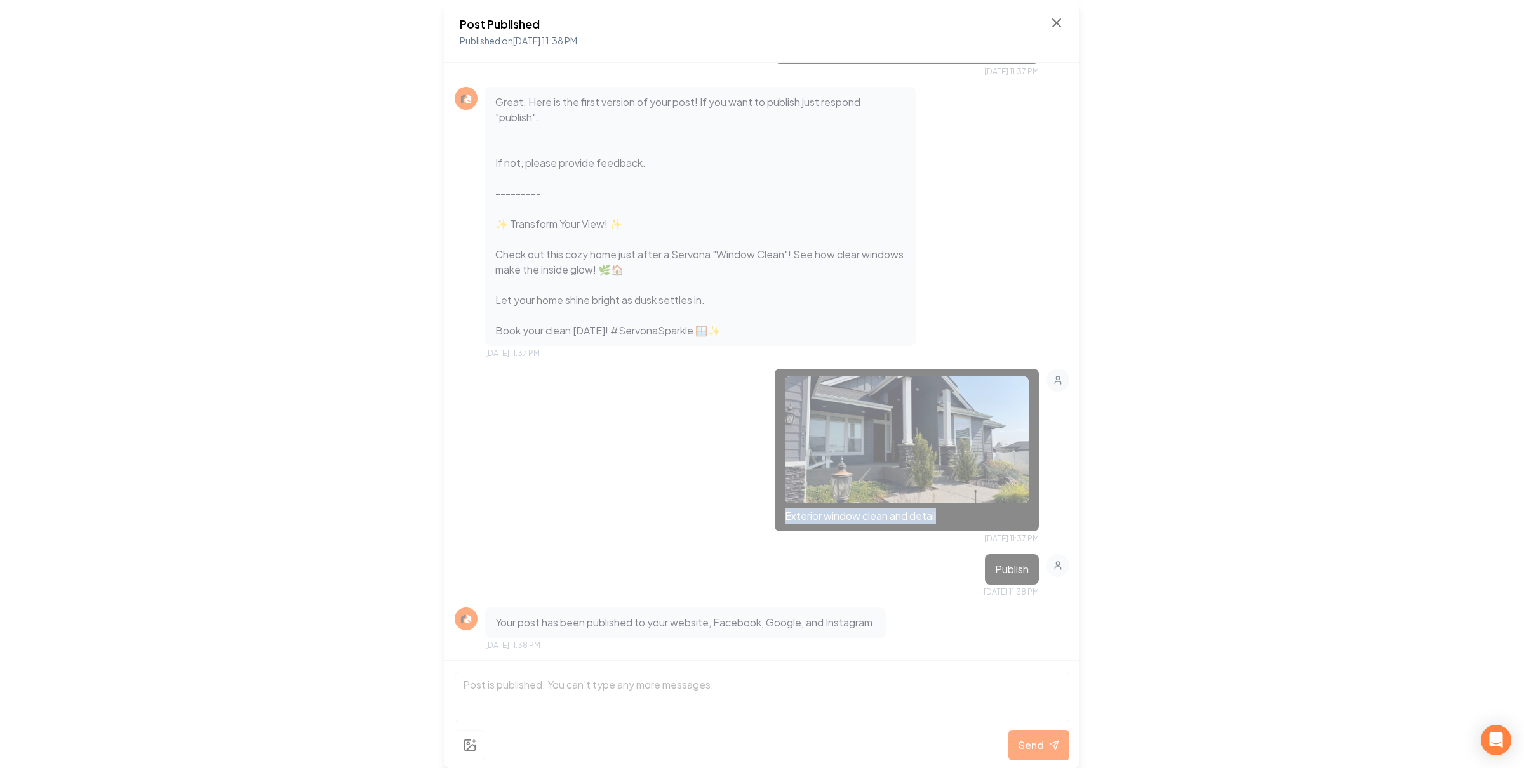
drag, startPoint x: 771, startPoint y: 510, endPoint x: 942, endPoint y: 518, distance: 171.0
click at [942, 518] on div "Exterior window clean and detail" at bounding box center [906, 450] width 264 height 163
click at [920, 517] on p "Exterior window clean and detail" at bounding box center [907, 515] width 244 height 15
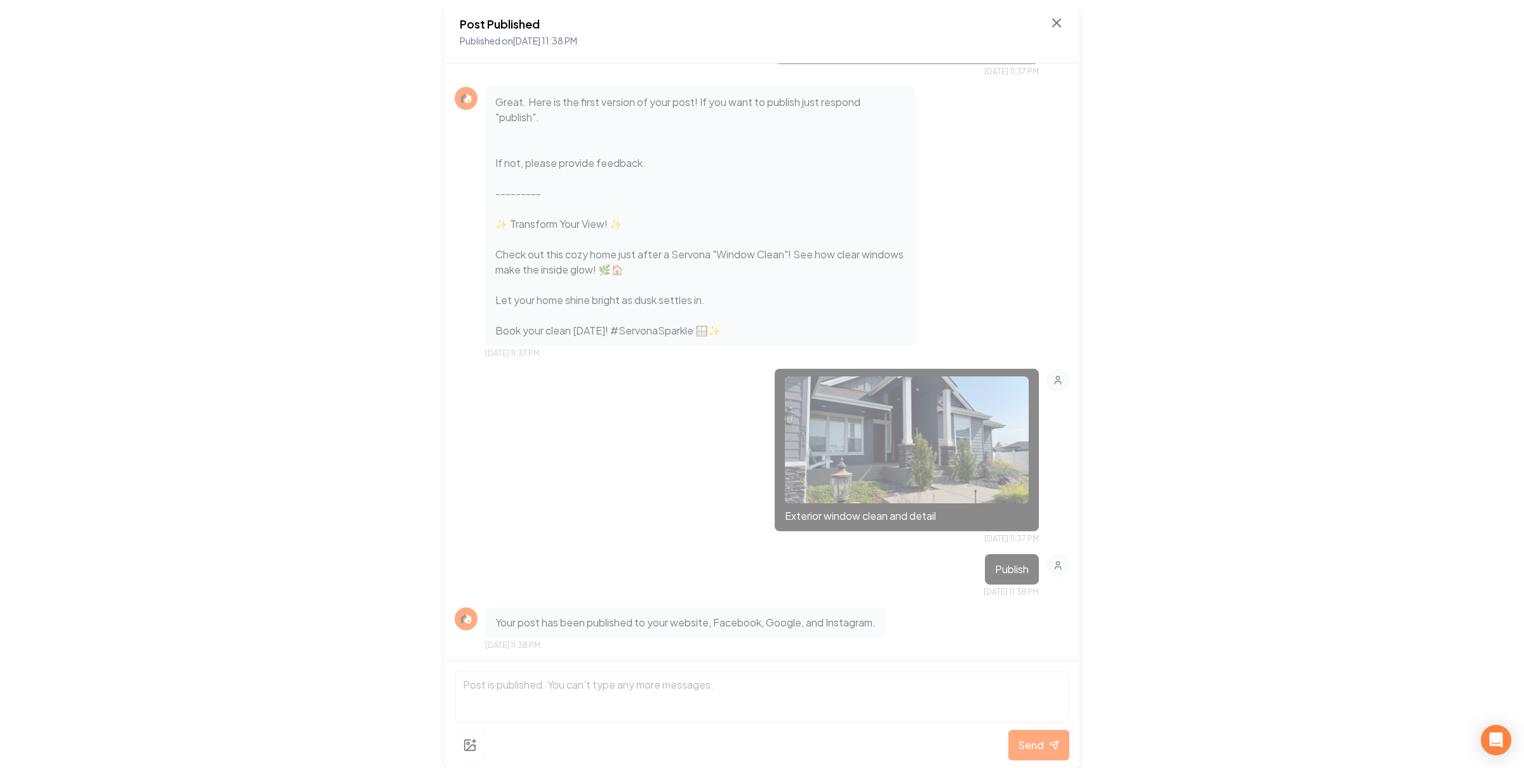
click at [865, 517] on p "Exterior window clean and detail" at bounding box center [907, 515] width 244 height 15
click at [903, 517] on p "Exterior window clean and detail" at bounding box center [907, 515] width 244 height 15
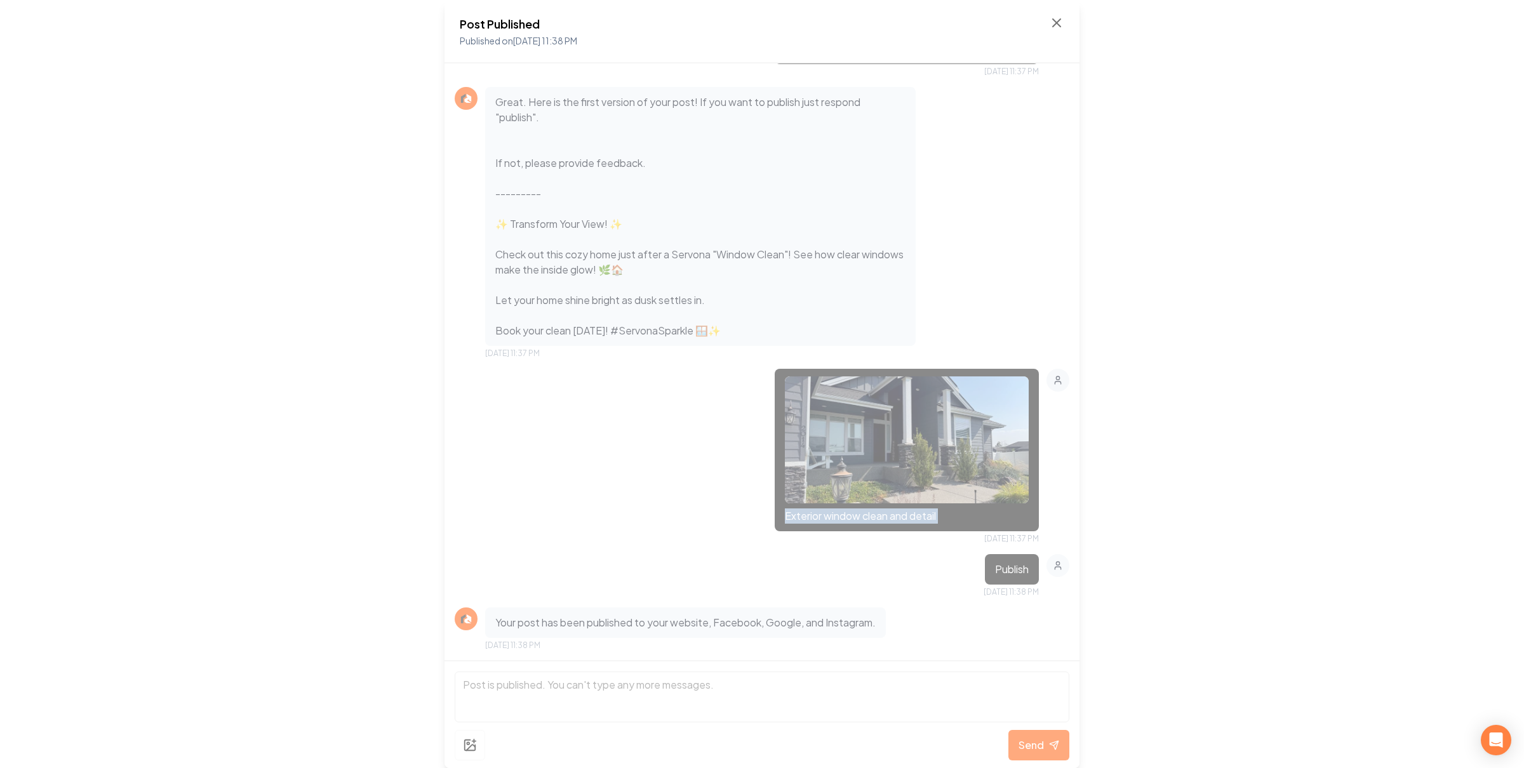
click at [903, 516] on p "Exterior window clean and detail" at bounding box center [907, 515] width 244 height 15
click at [578, 289] on p "Great. Here is the first version of your post! If you want to publish just resp…" at bounding box center [700, 217] width 410 height 244
click at [343, 244] on div "Post Published Published on Sep 12, 2025 11:38 PM Hey it's the Rebolt team - Se…" at bounding box center [762, 384] width 1524 height 768
click at [1064, 20] on div "Post Published Published on Sep 12, 2025 11:38 PM" at bounding box center [761, 31] width 635 height 63
drag, startPoint x: 1064, startPoint y: 20, endPoint x: 1057, endPoint y: 20, distance: 7.0
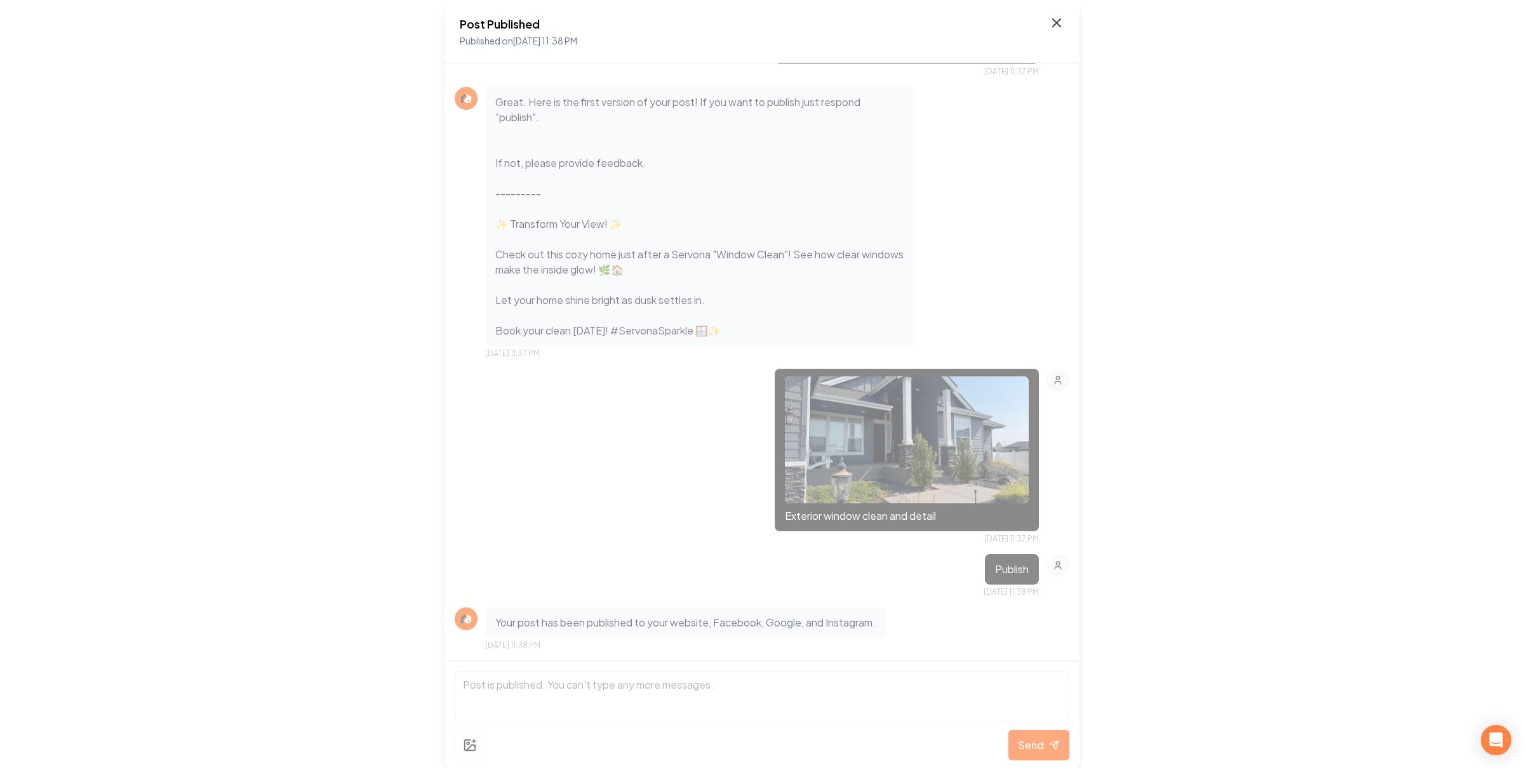
click at [1063, 20] on div "Post Published Published on Sep 12, 2025 11:38 PM" at bounding box center [761, 31] width 635 height 63
click at [1057, 20] on icon at bounding box center [1056, 22] width 15 height 15
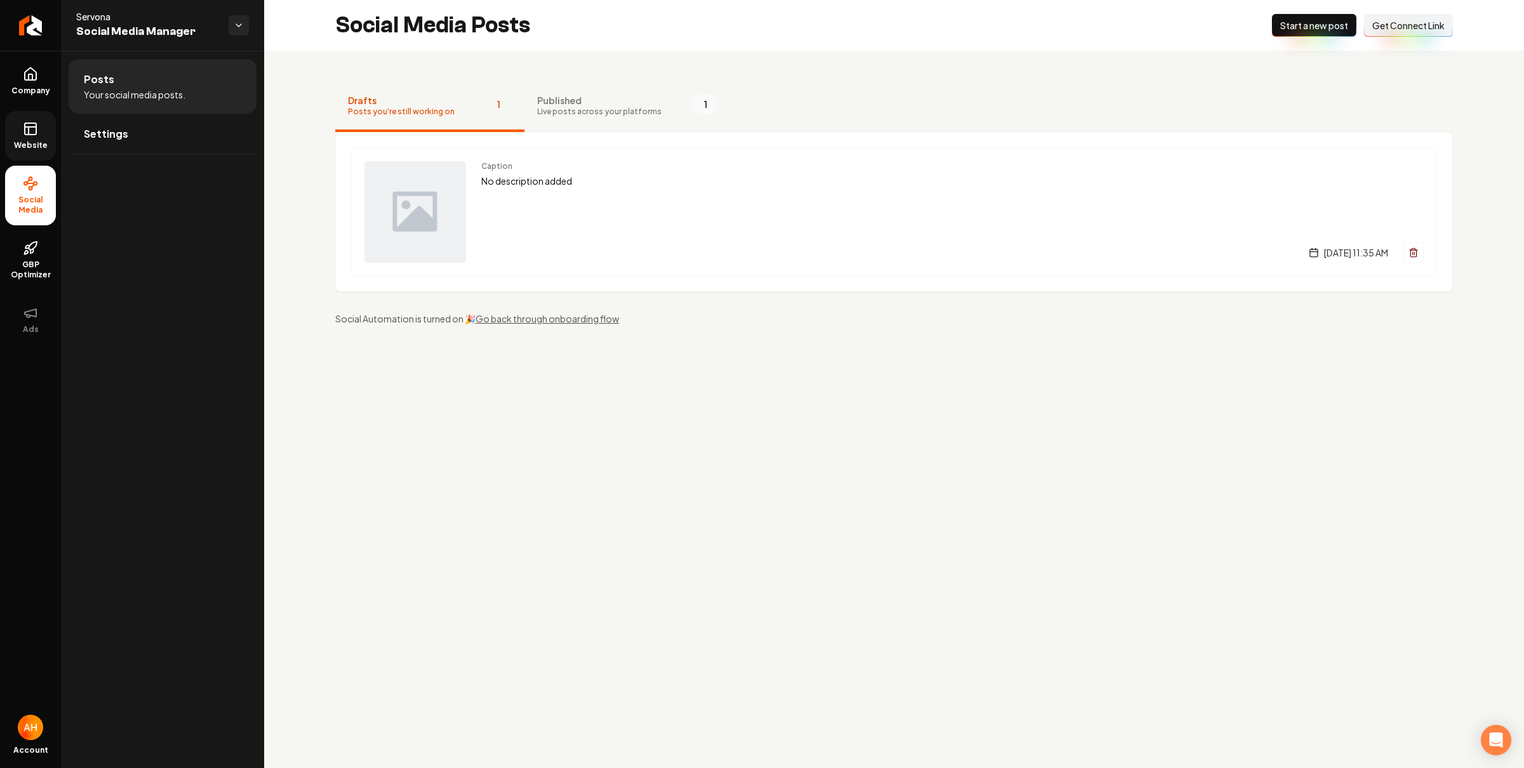
click at [22, 135] on link "Website" at bounding box center [30, 136] width 51 height 50
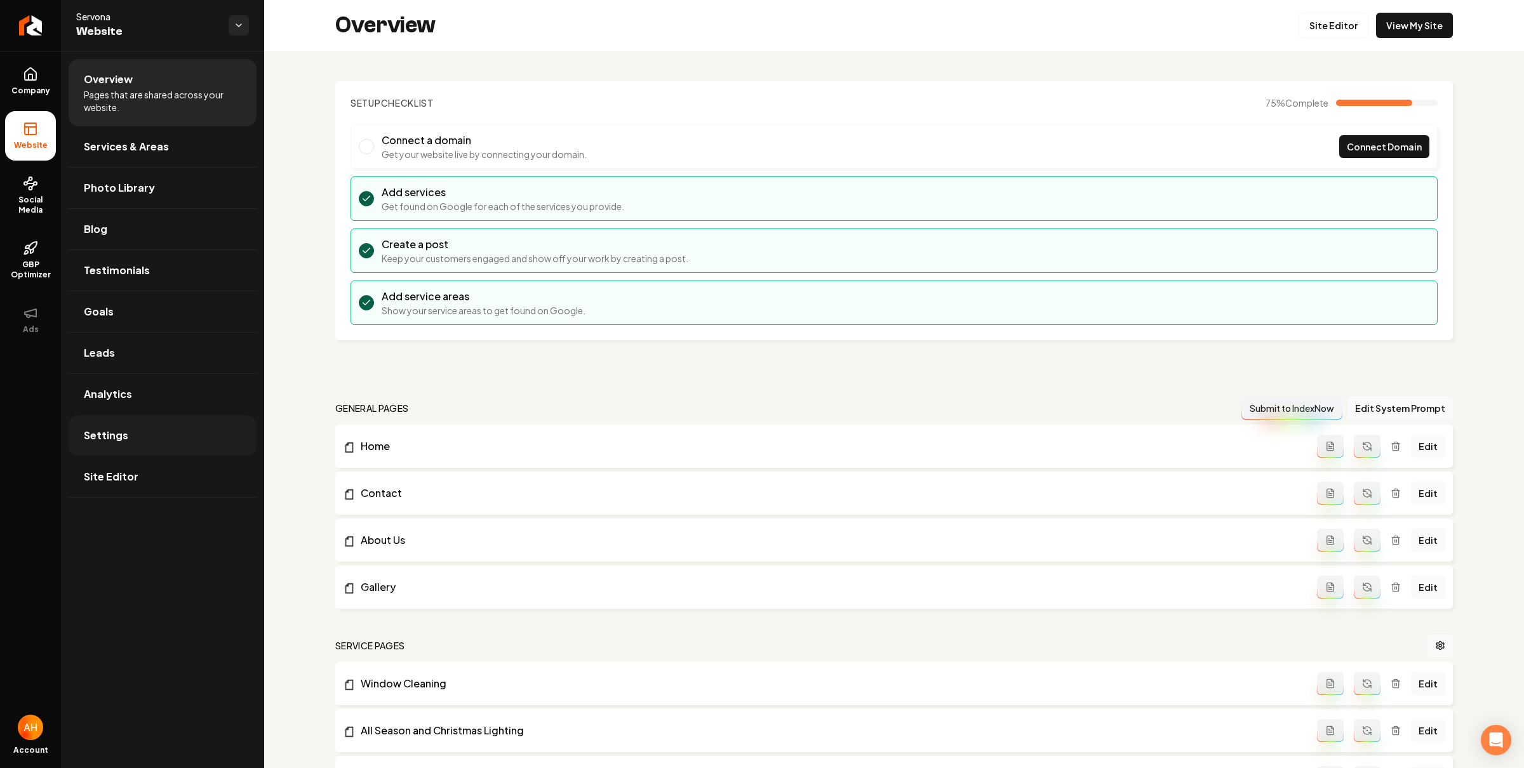
click at [170, 427] on link "Settings" at bounding box center [163, 435] width 188 height 41
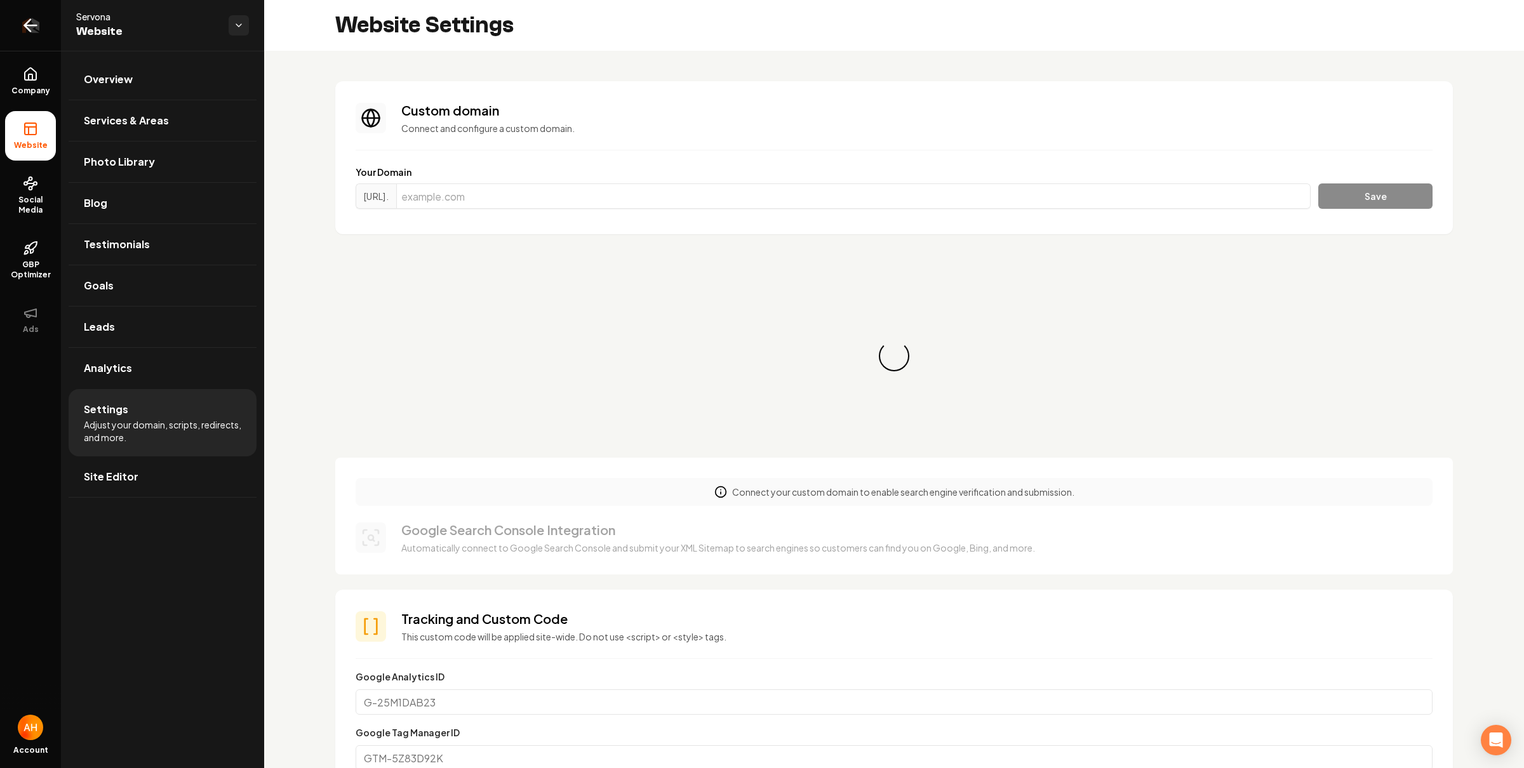
scroll to position [114, 0]
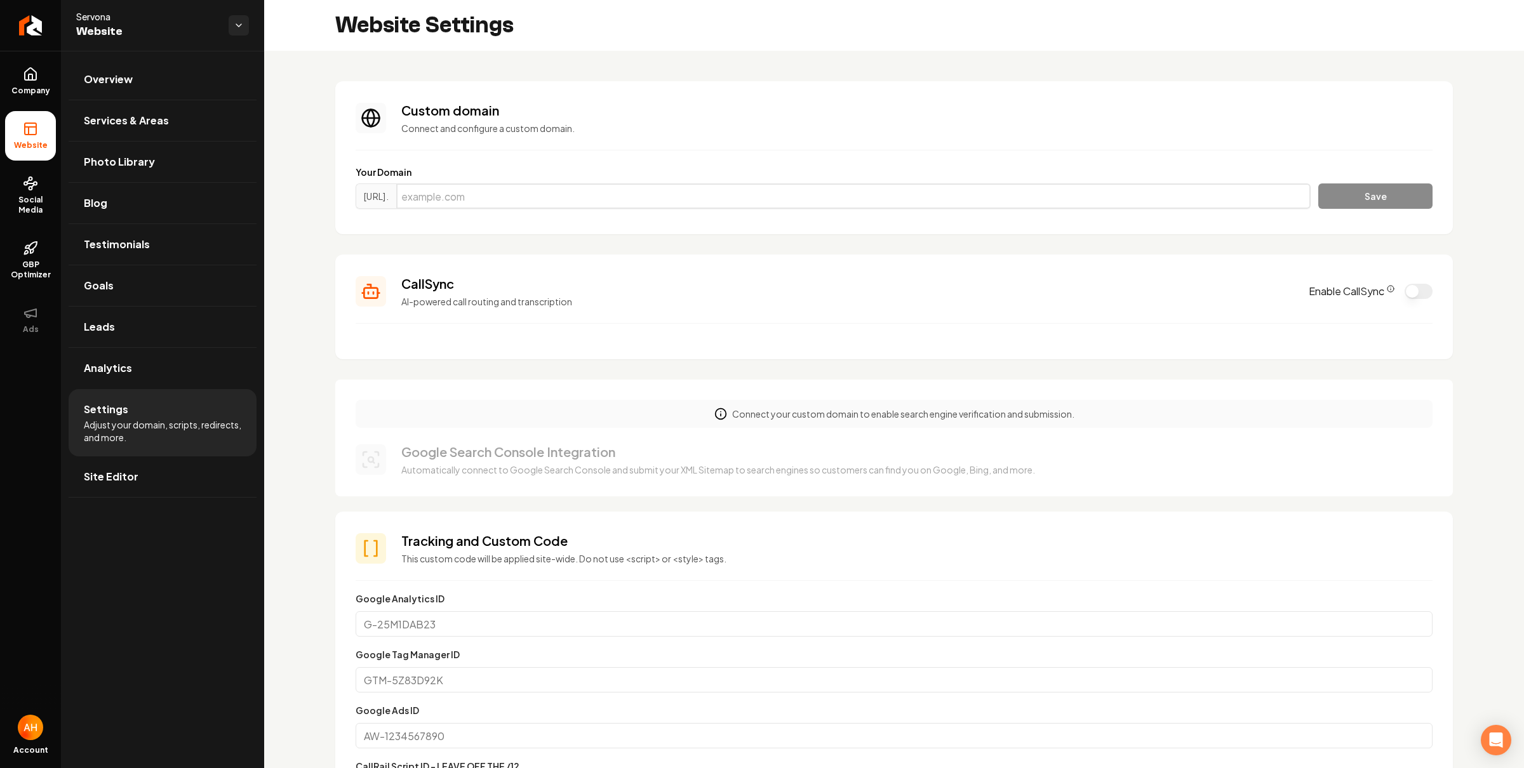
click at [739, 190] on input "Main content area" at bounding box center [853, 195] width 914 height 25
paste input "servonaservices.com"
type input "servonaservices.com"
click at [1374, 190] on button "Save" at bounding box center [1375, 195] width 114 height 25
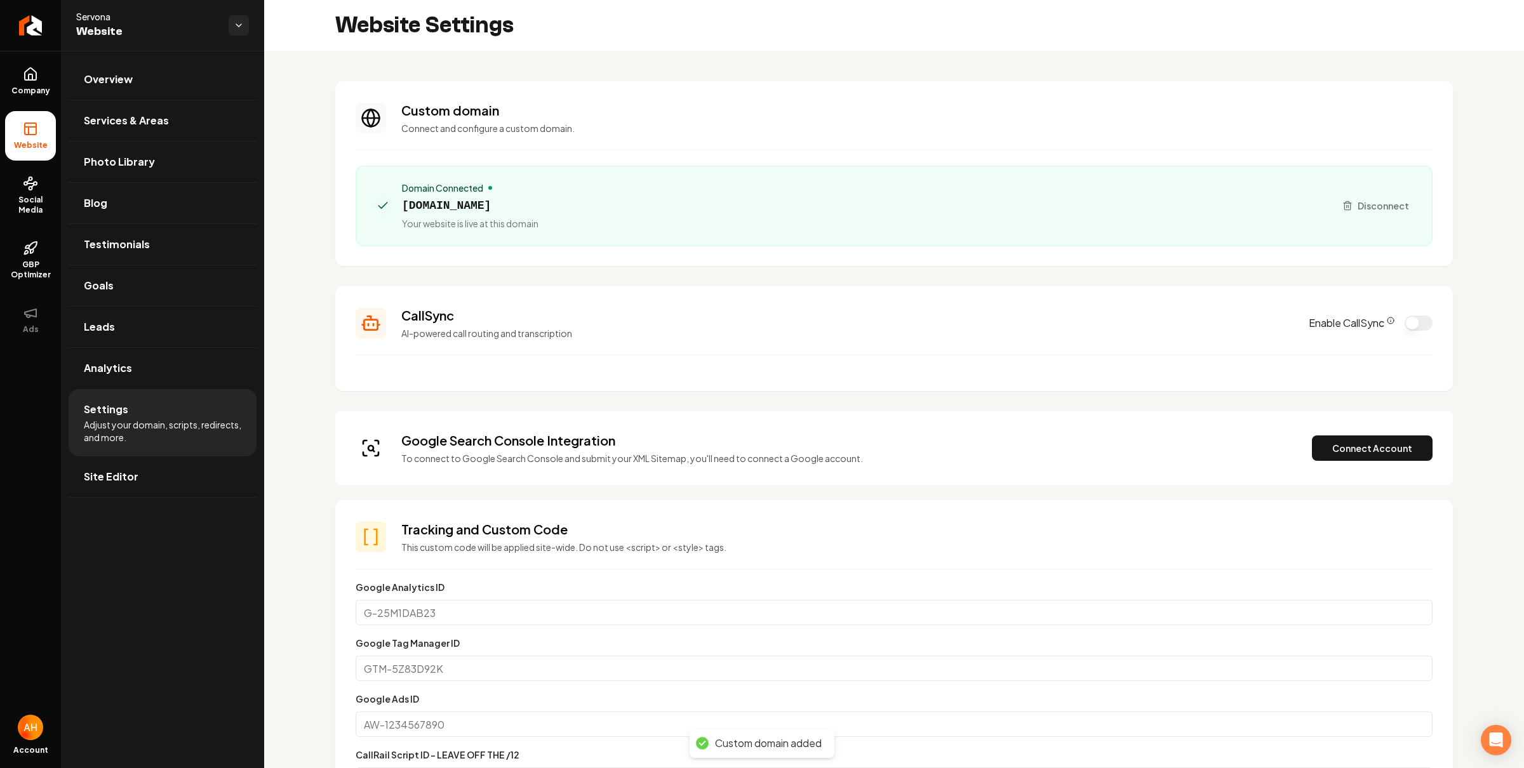
click at [527, 193] on div "Domain Connected" at bounding box center [470, 188] width 136 height 13
click at [515, 199] on span "servonaservices.com" at bounding box center [470, 206] width 136 height 18
click at [515, 201] on span "servonaservices.com" at bounding box center [470, 206] width 136 height 18
click at [469, 203] on span "servonaservices.com" at bounding box center [470, 206] width 136 height 18
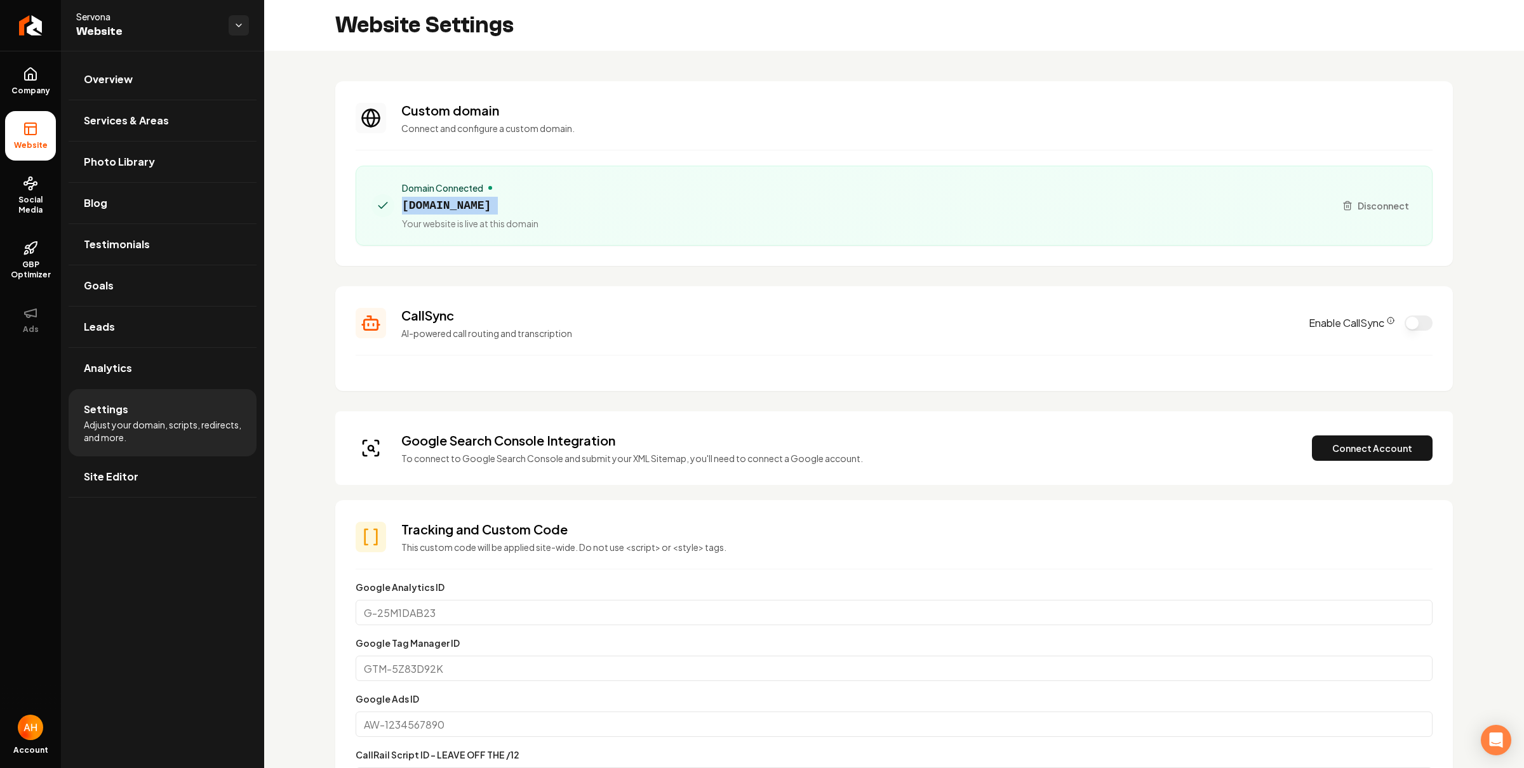
click at [469, 203] on span "servonaservices.com" at bounding box center [470, 206] width 136 height 18
copy span "servonaservices.com"
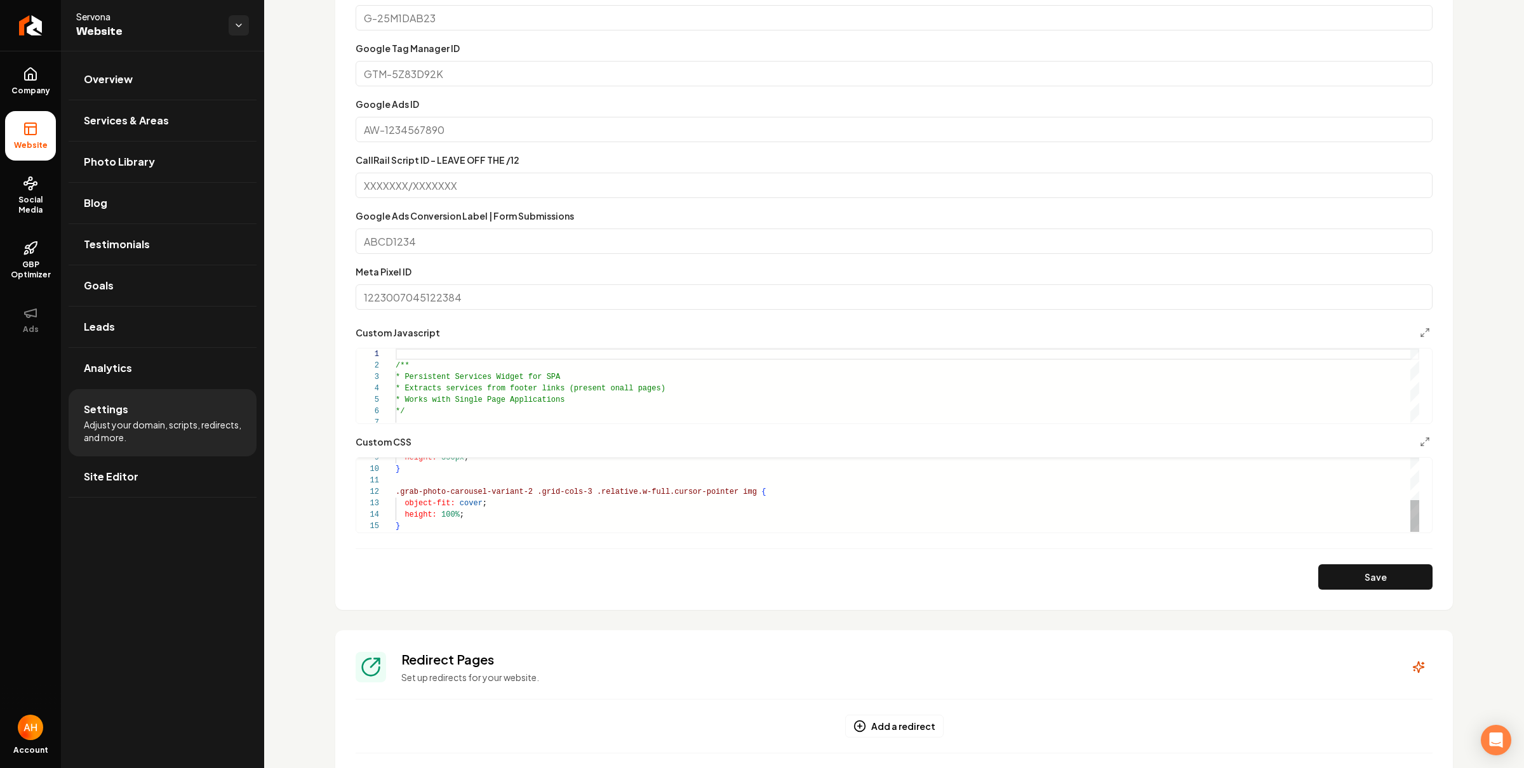
scroll to position [677, 0]
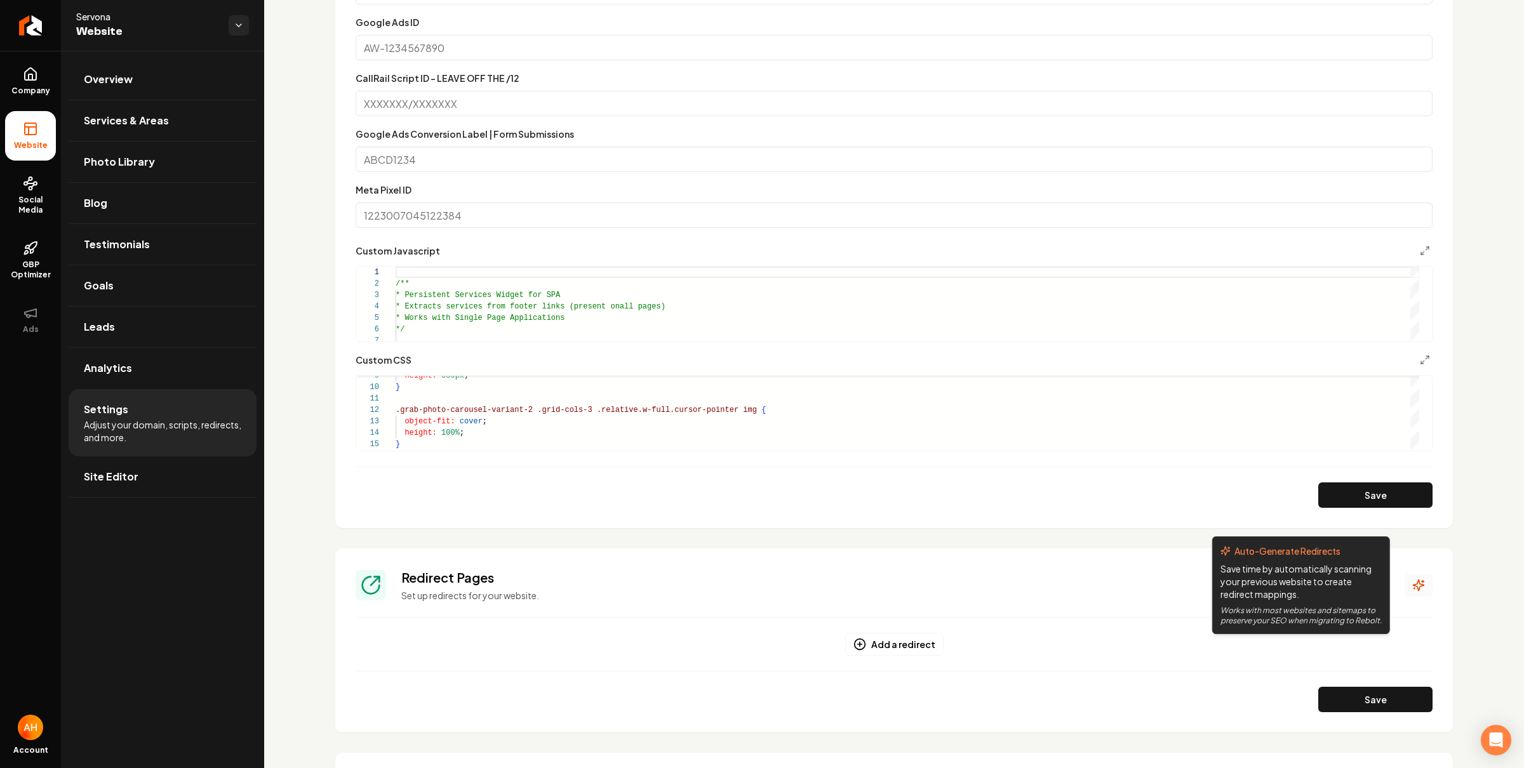
click at [1413, 577] on button "Main content area" at bounding box center [1418, 585] width 28 height 23
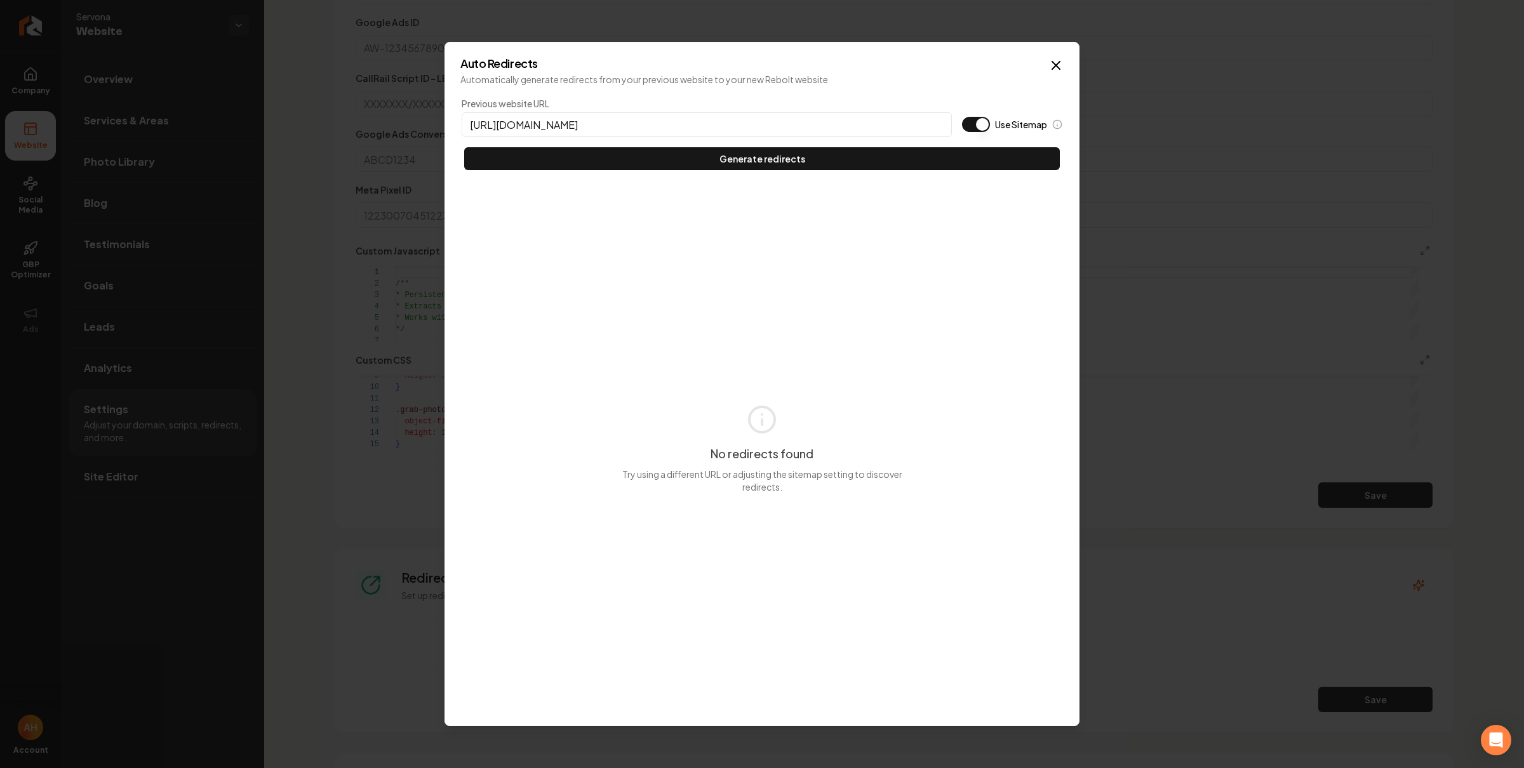
type input "https://servonaservices.com"
type button "on"
click at [962, 117] on button "Use Sitemap" at bounding box center [976, 124] width 28 height 15
click at [464, 147] on button "Generate redirects" at bounding box center [761, 158] width 595 height 23
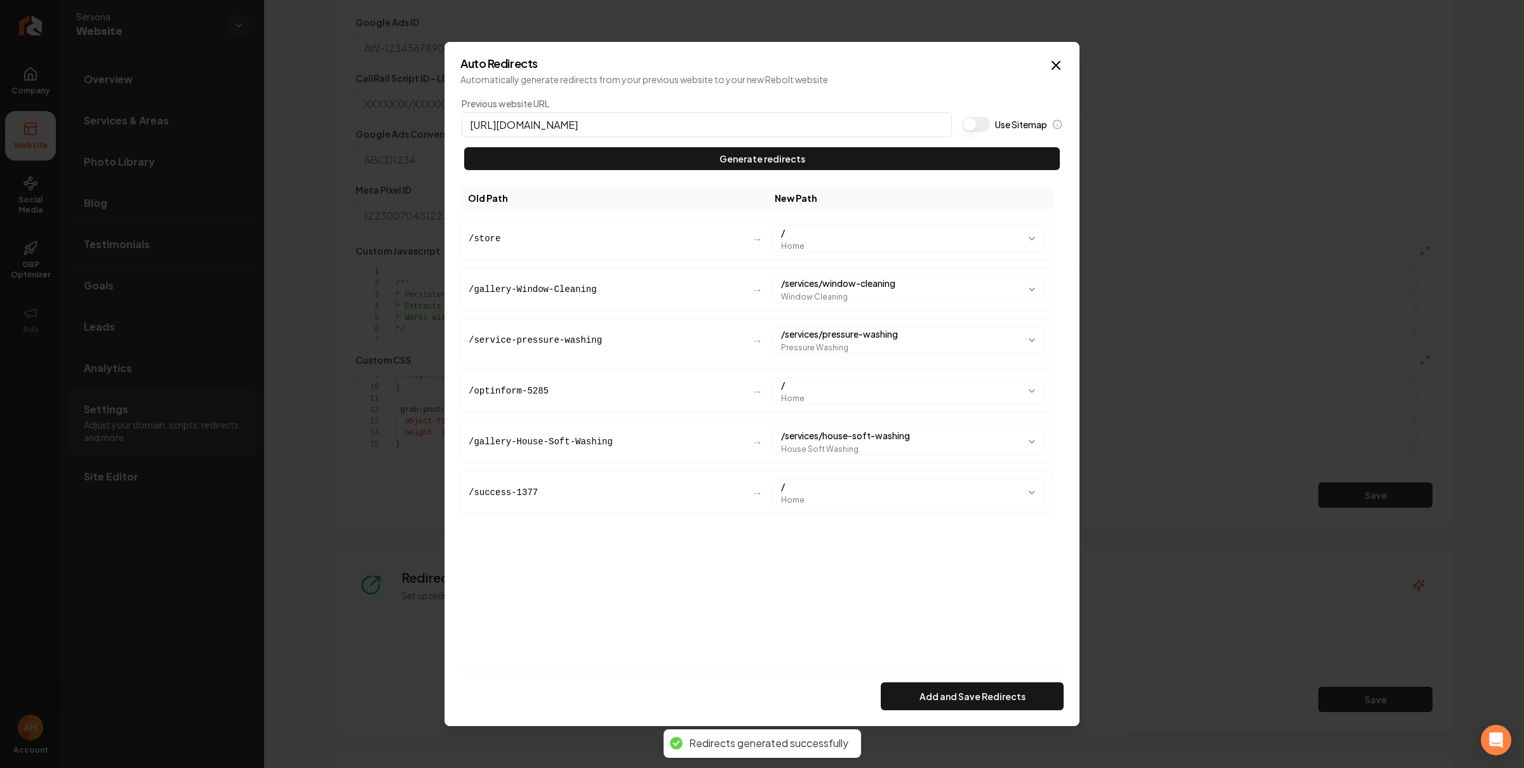
drag, startPoint x: 955, startPoint y: 688, endPoint x: 948, endPoint y: 667, distance: 22.9
click at [957, 689] on button "Add and Save Redirects" at bounding box center [972, 696] width 183 height 28
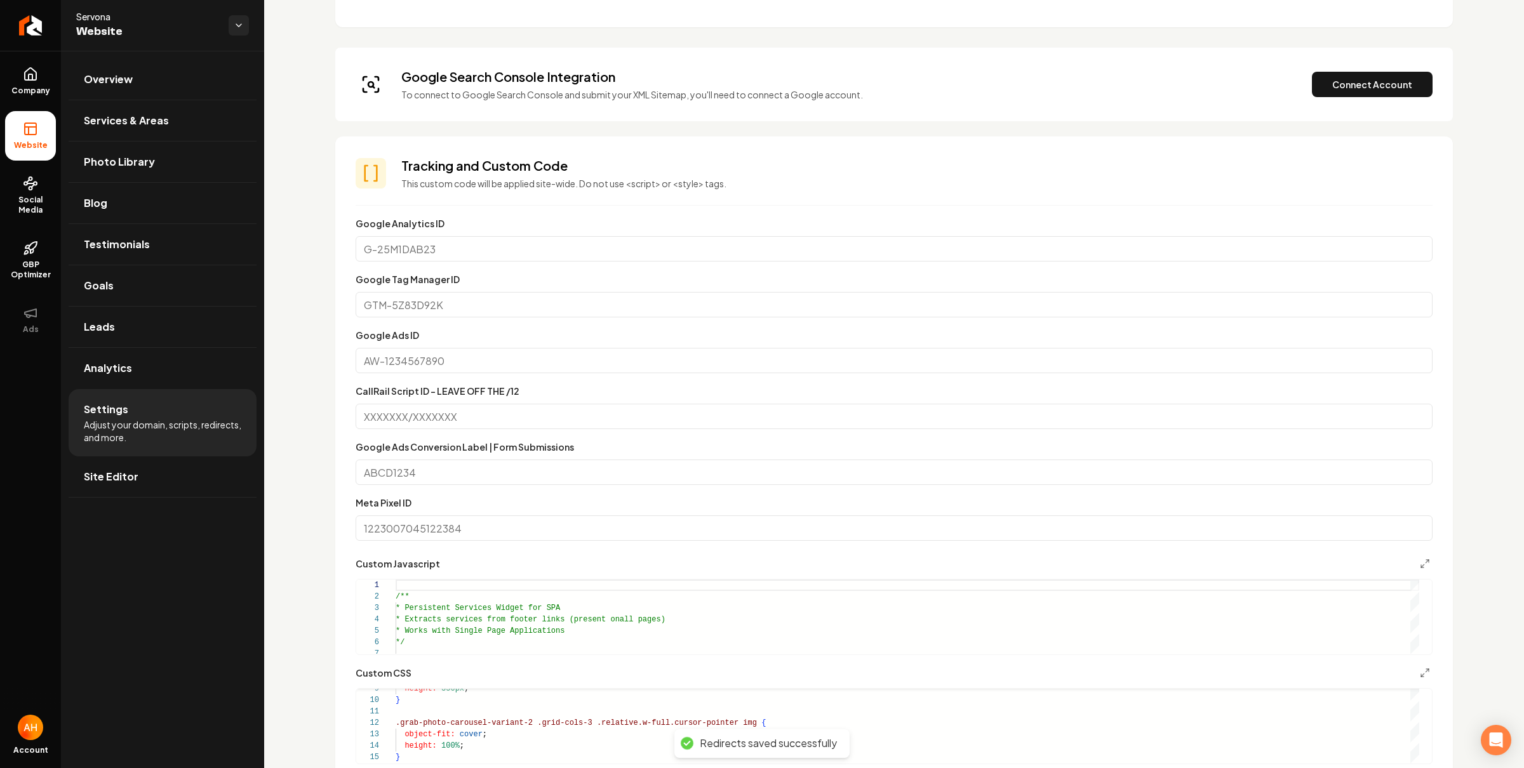
scroll to position [0, 0]
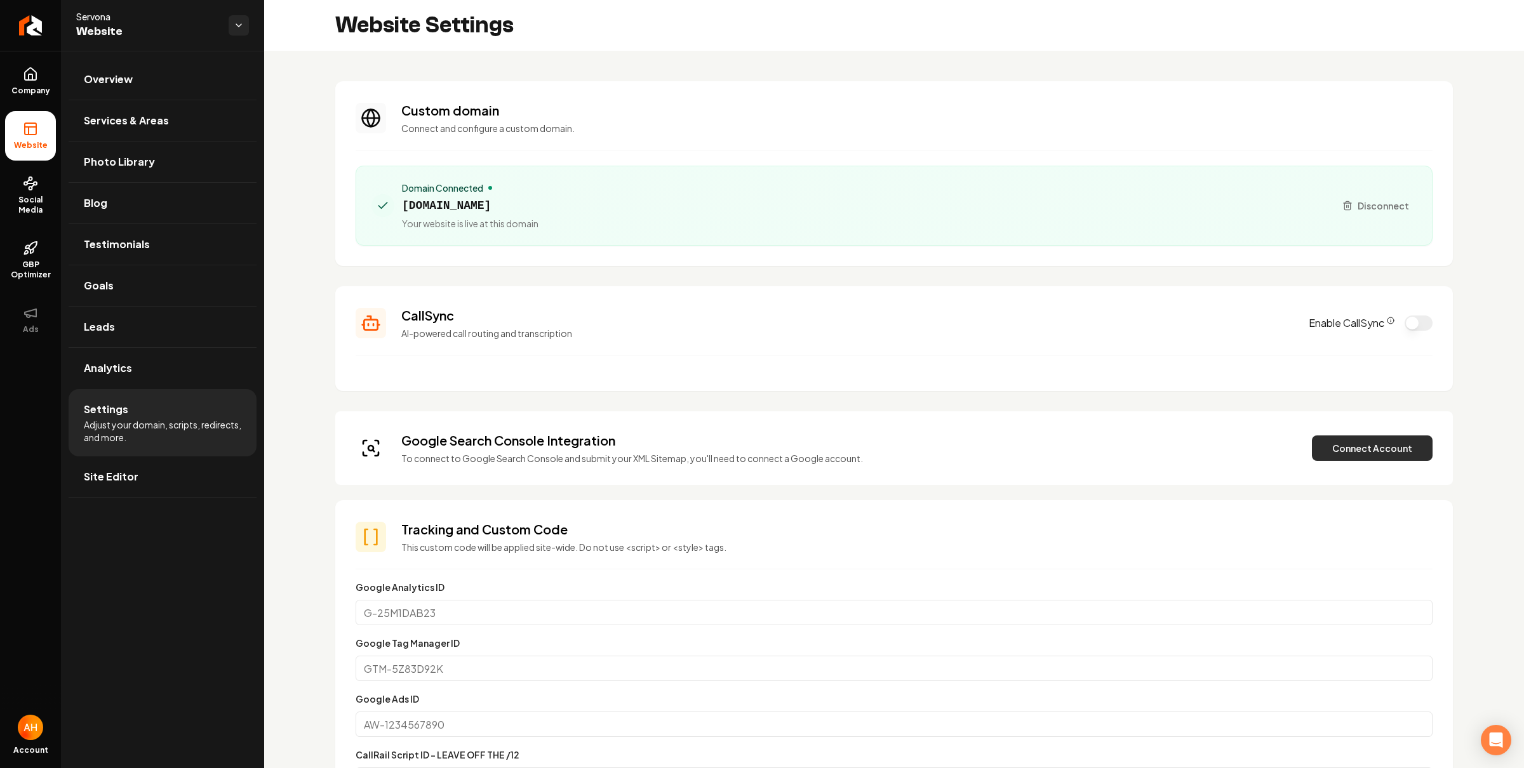
click at [1349, 456] on button "Connect Account" at bounding box center [1372, 447] width 121 height 25
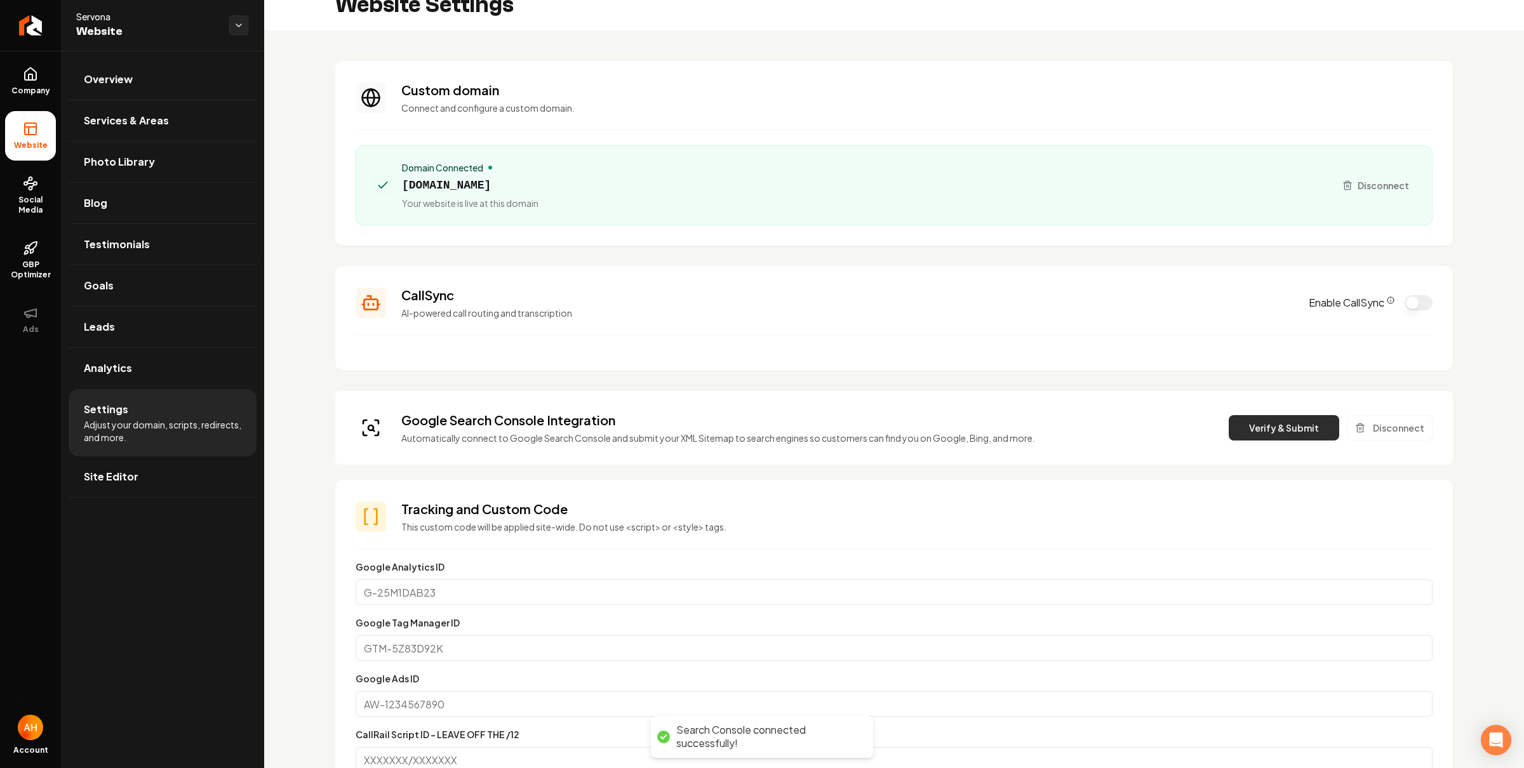
click at [1272, 425] on button "Verify & Submit" at bounding box center [1283, 427] width 110 height 25
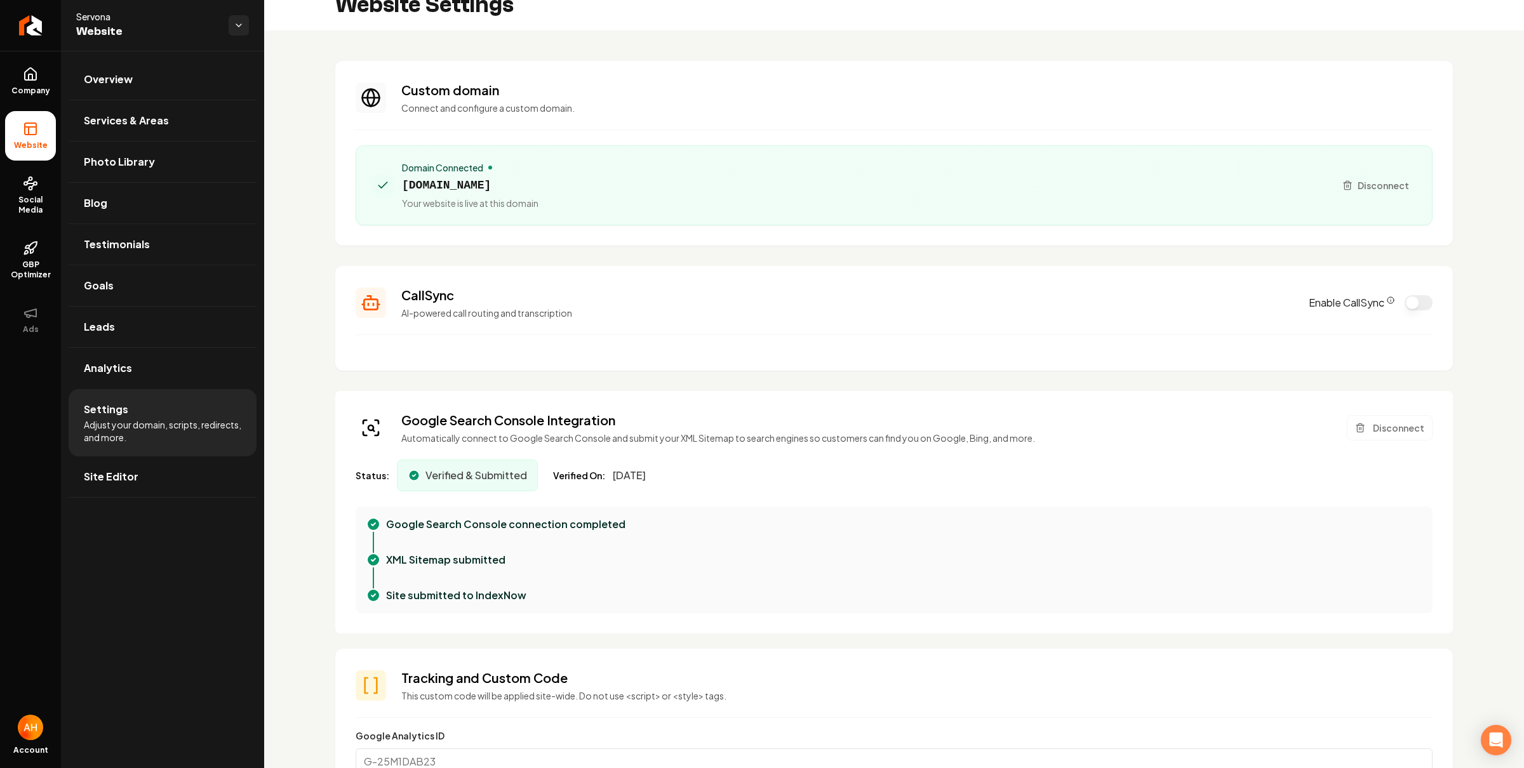
click at [151, 469] on link "Site Editor" at bounding box center [163, 476] width 188 height 41
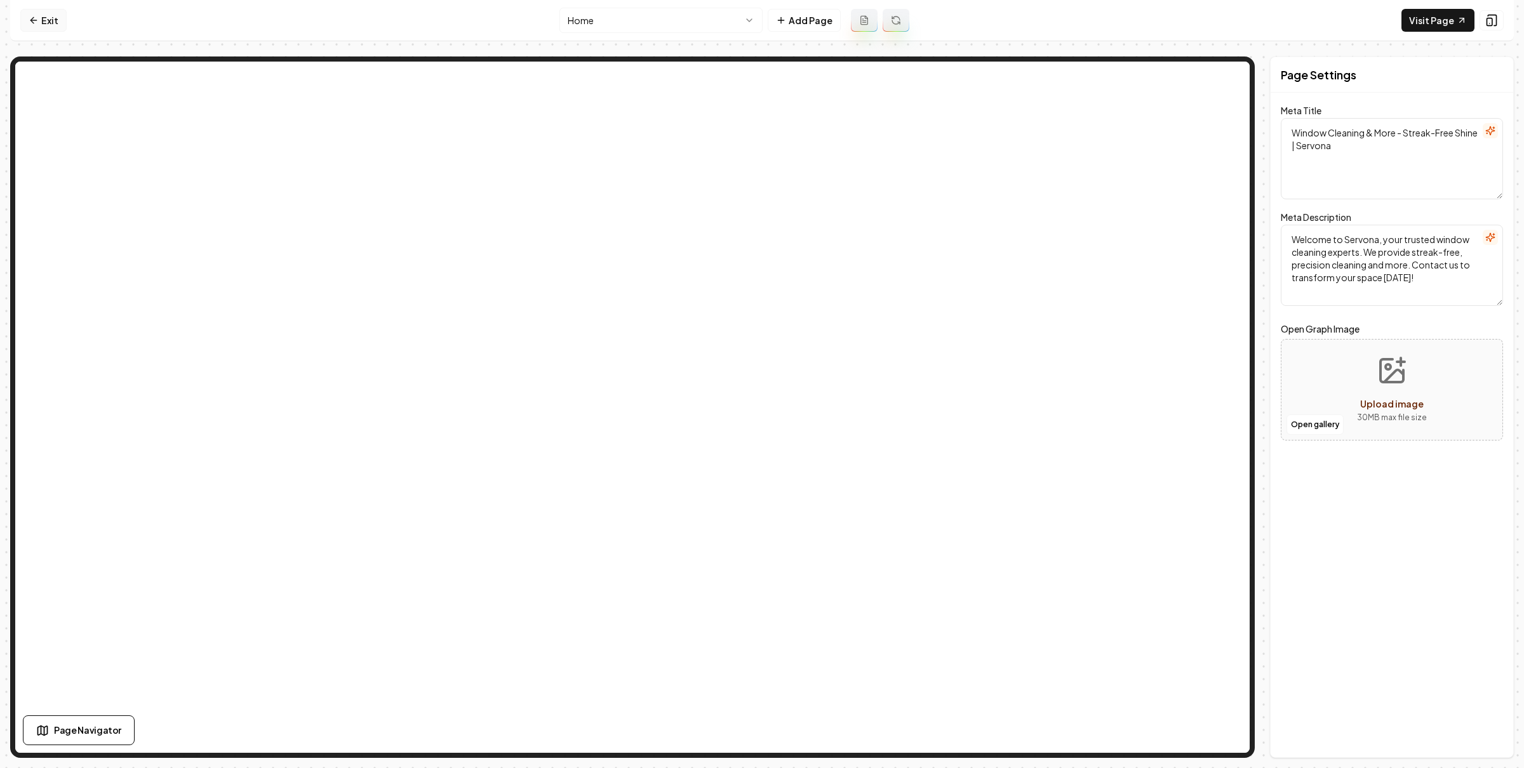
drag, startPoint x: 53, startPoint y: 8, endPoint x: 54, endPoint y: 22, distance: 14.6
click at [53, 8] on nav "Exit Home Add Page Visit Page" at bounding box center [761, 20] width 1503 height 41
click at [54, 23] on link "Exit" at bounding box center [43, 20] width 46 height 23
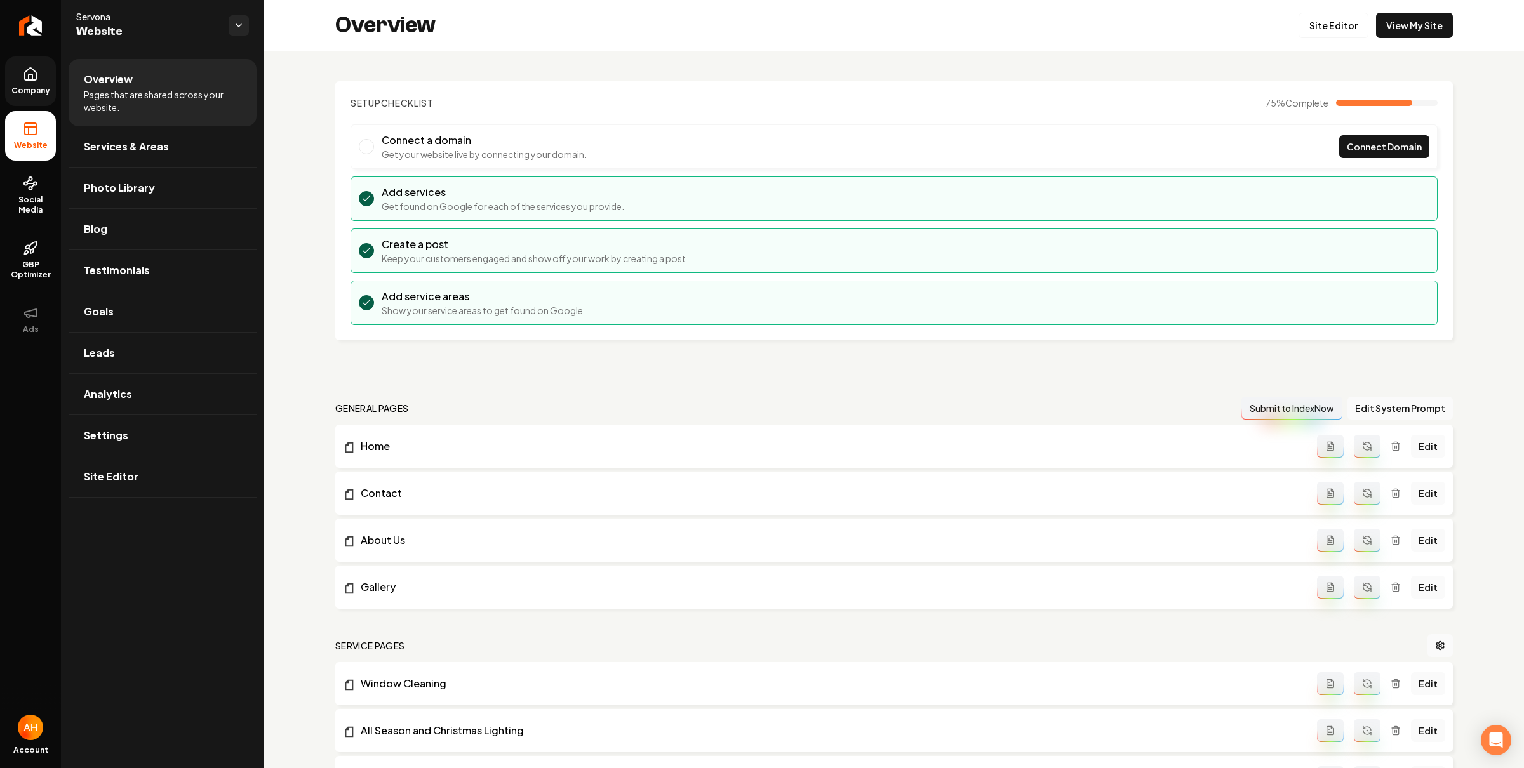
click at [34, 78] on icon at bounding box center [30, 74] width 15 height 15
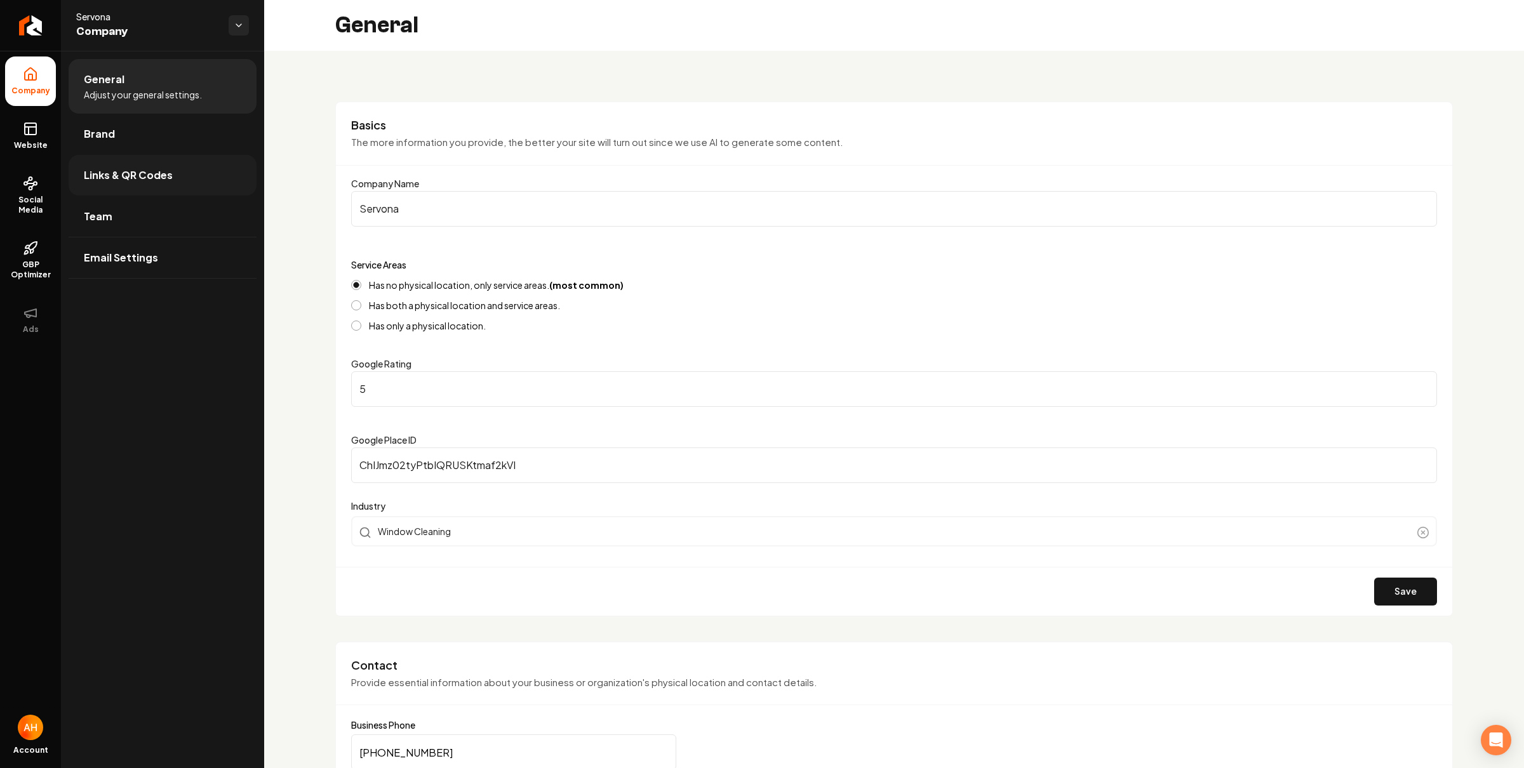
click at [152, 168] on span "Links & QR Codes" at bounding box center [128, 175] width 89 height 15
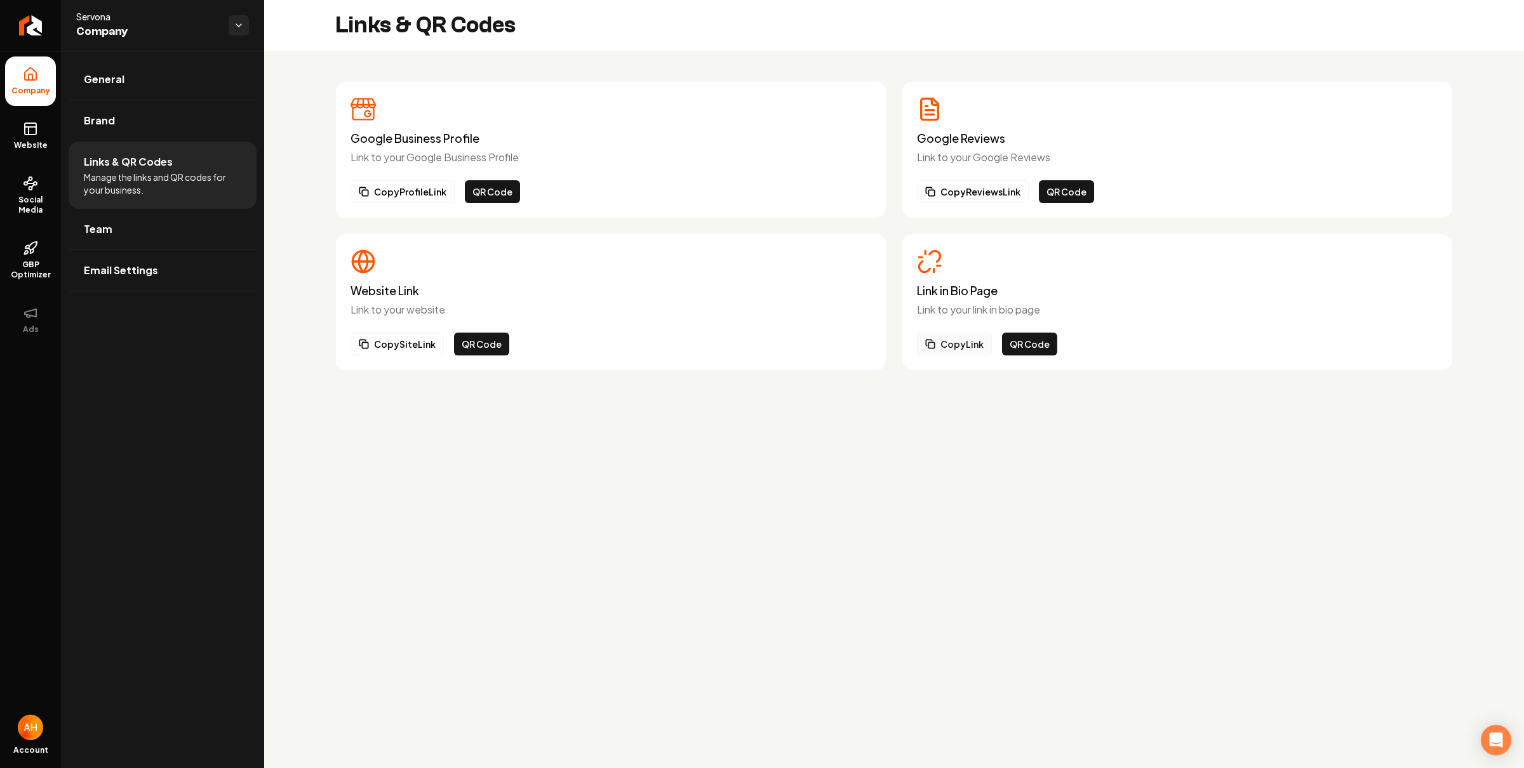
click at [957, 345] on button "Copy Link" at bounding box center [954, 344] width 75 height 23
click at [1273, 180] on div "Copy Reviews Link QR Code" at bounding box center [1177, 191] width 521 height 23
click at [47, 145] on span "Website" at bounding box center [31, 145] width 44 height 10
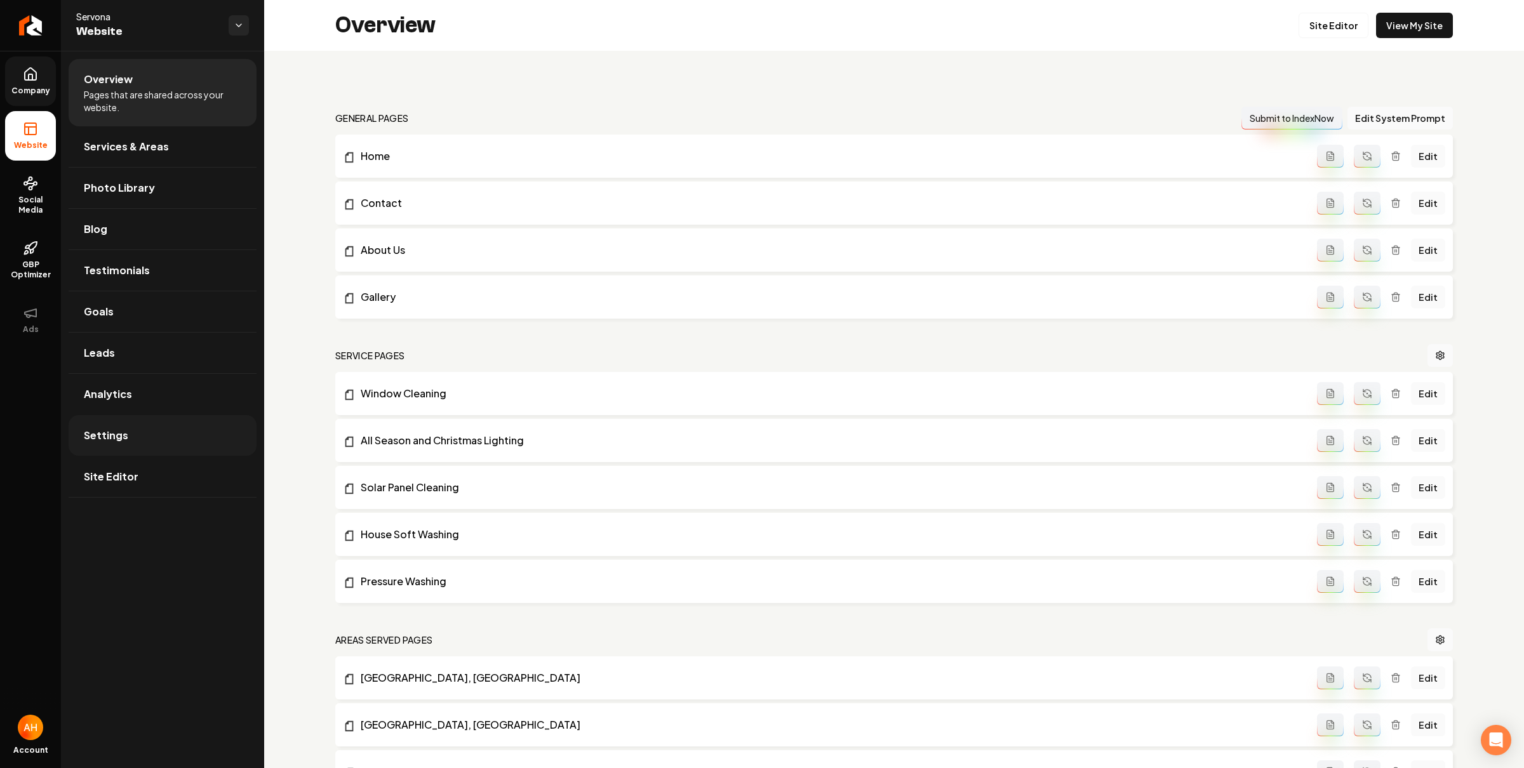
click at [160, 429] on link "Settings" at bounding box center [163, 435] width 188 height 41
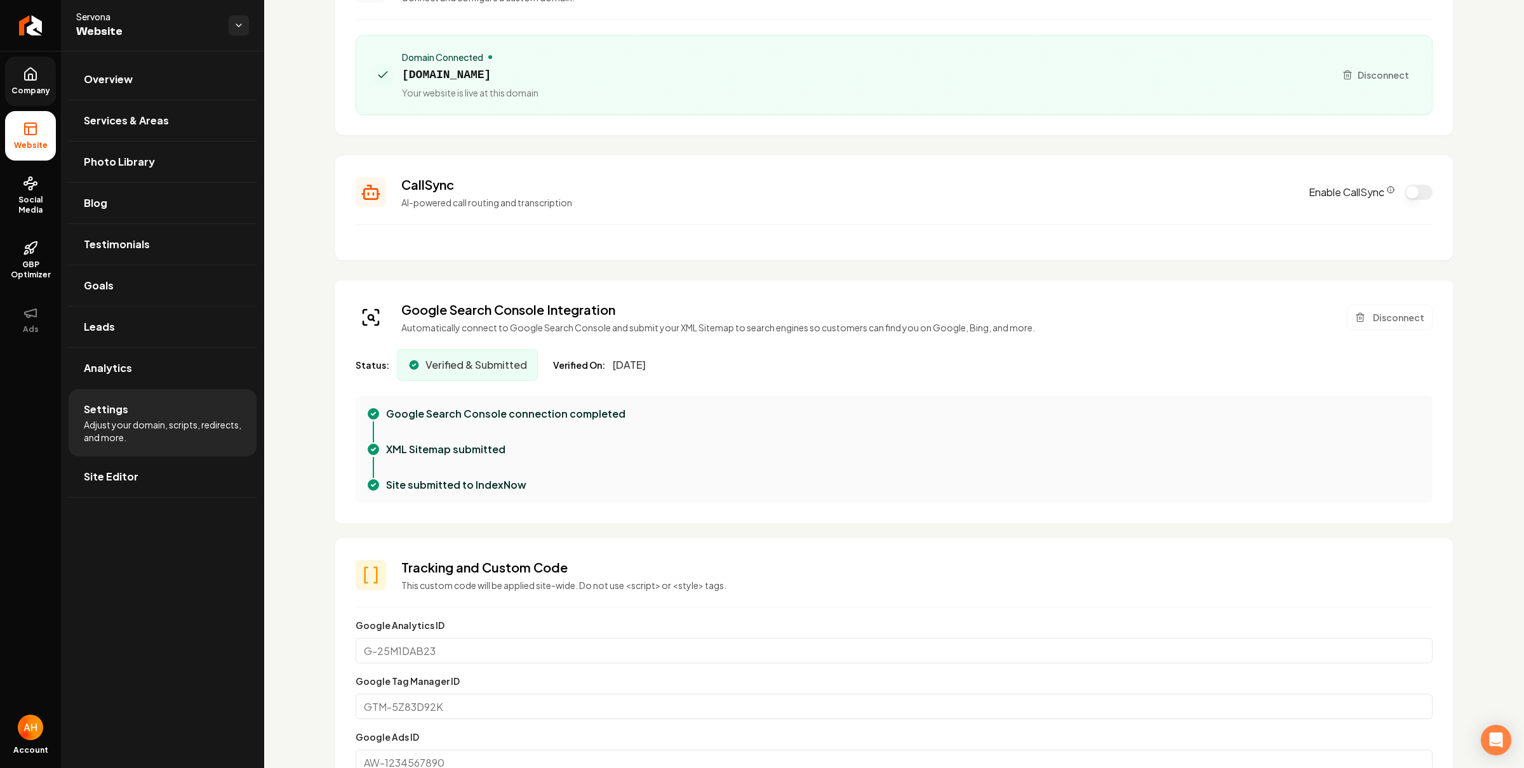
scroll to position [103, 0]
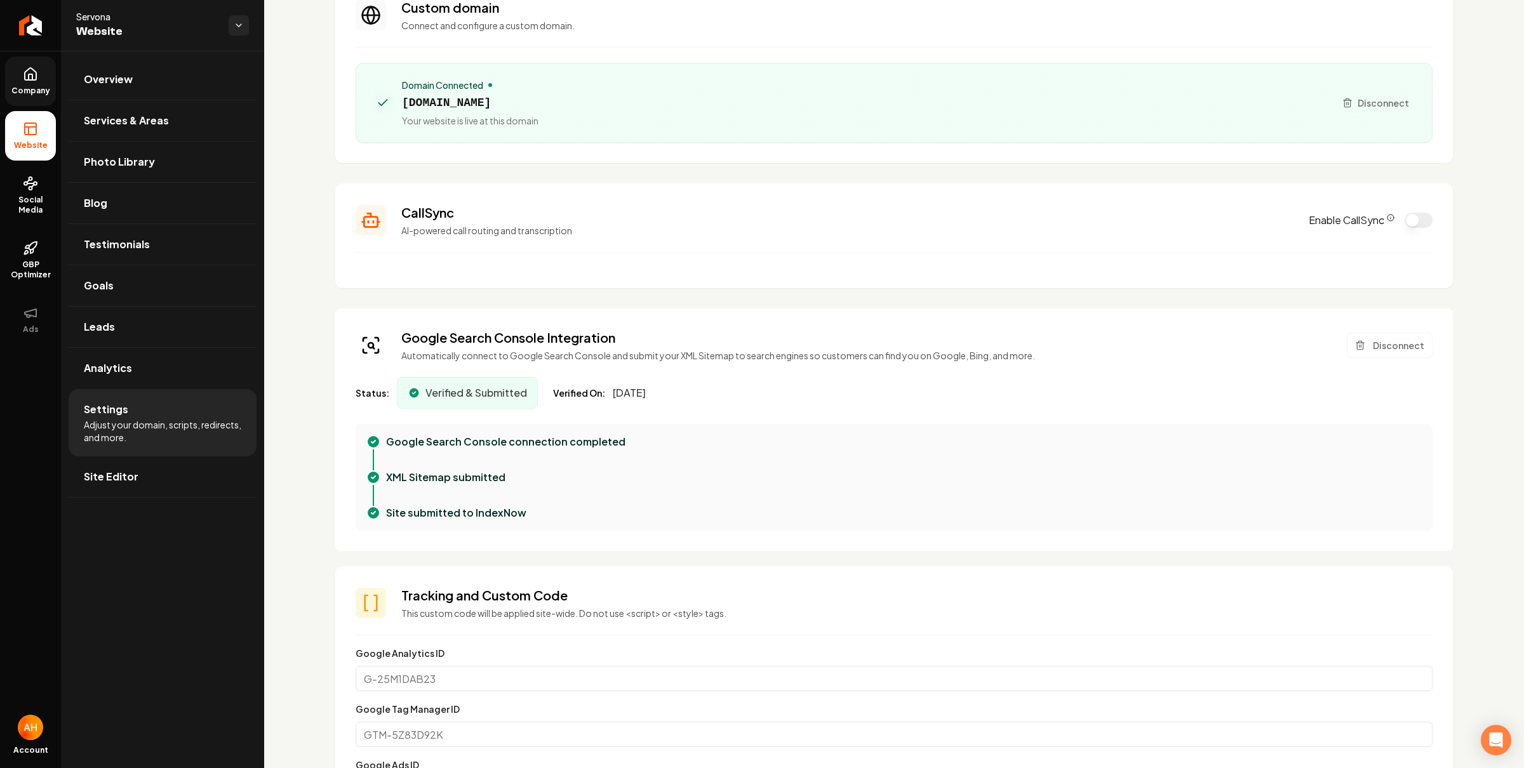
click at [413, 208] on h3 "CallSync" at bounding box center [847, 213] width 892 height 18
click at [462, 222] on div "CallSync AI-powered call routing and transcription" at bounding box center [847, 220] width 892 height 33
click at [1404, 223] on button "Enable CallSync" at bounding box center [1418, 220] width 28 height 15
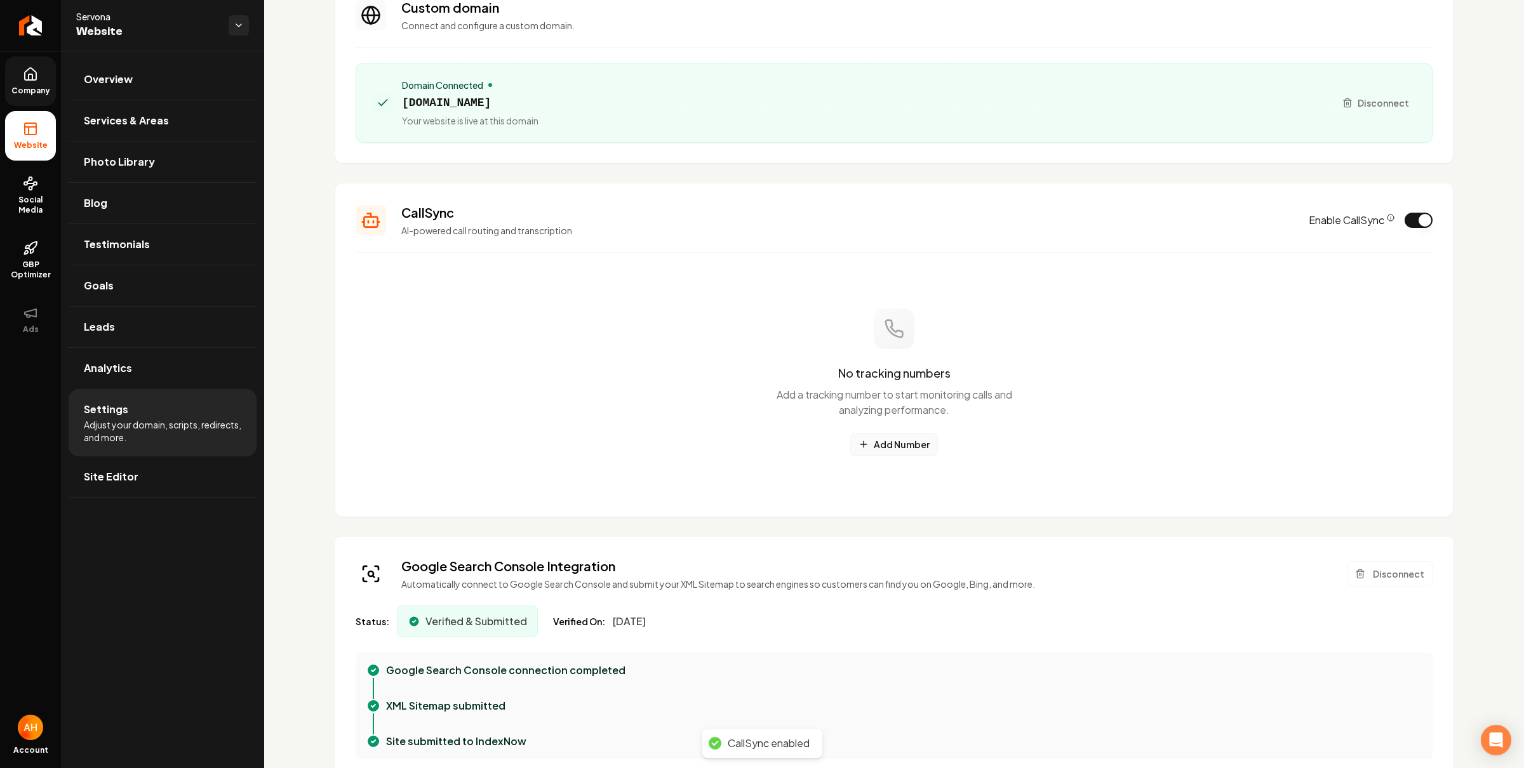
click at [894, 441] on button "Add Number" at bounding box center [894, 444] width 88 height 23
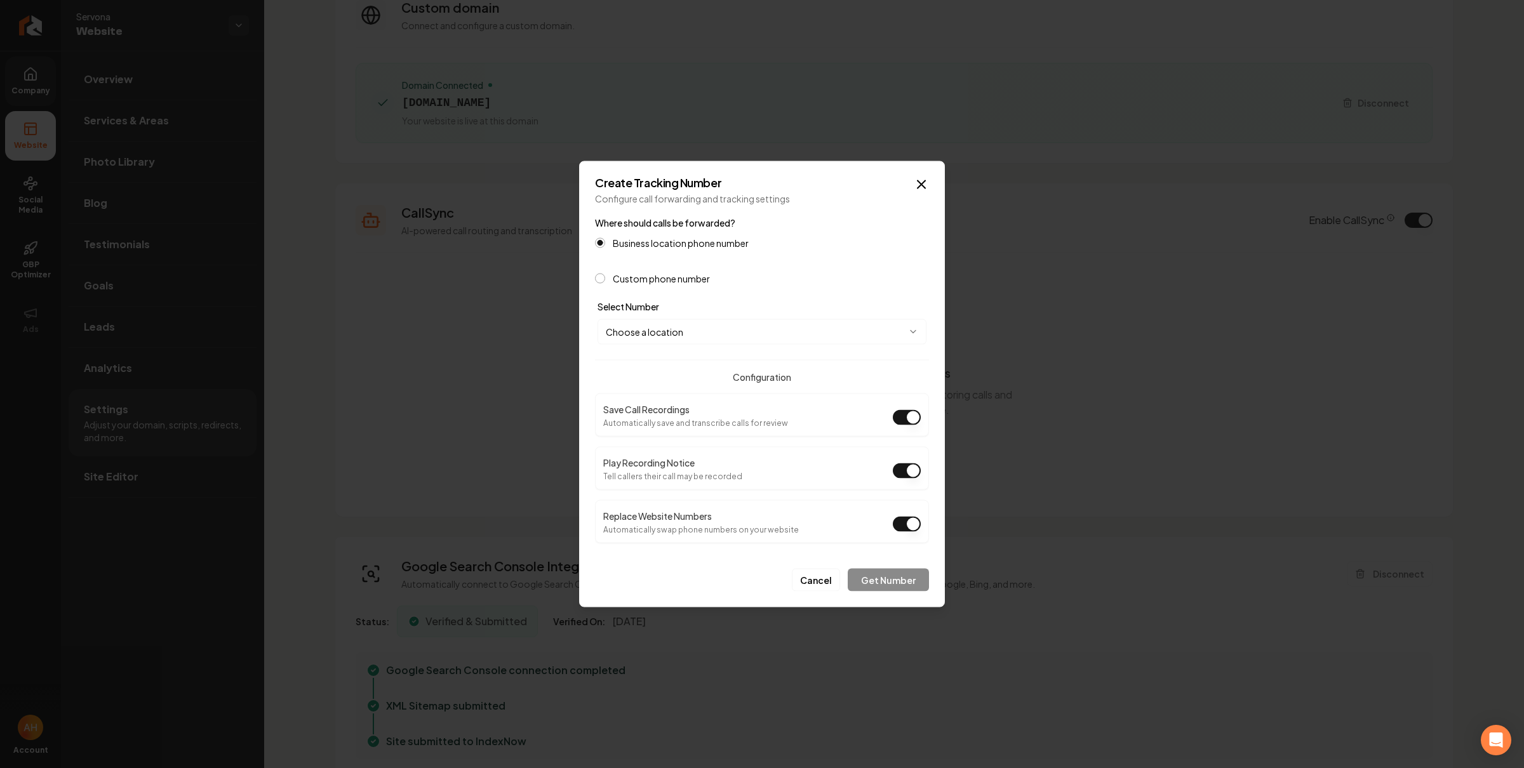
click at [714, 321] on body "Company Website Social Media GBP Optimizer Ads Account Servona Website Overview…" at bounding box center [762, 384] width 1524 height 768
select select "**********"
click at [887, 569] on button "Get Number" at bounding box center [887, 580] width 81 height 23
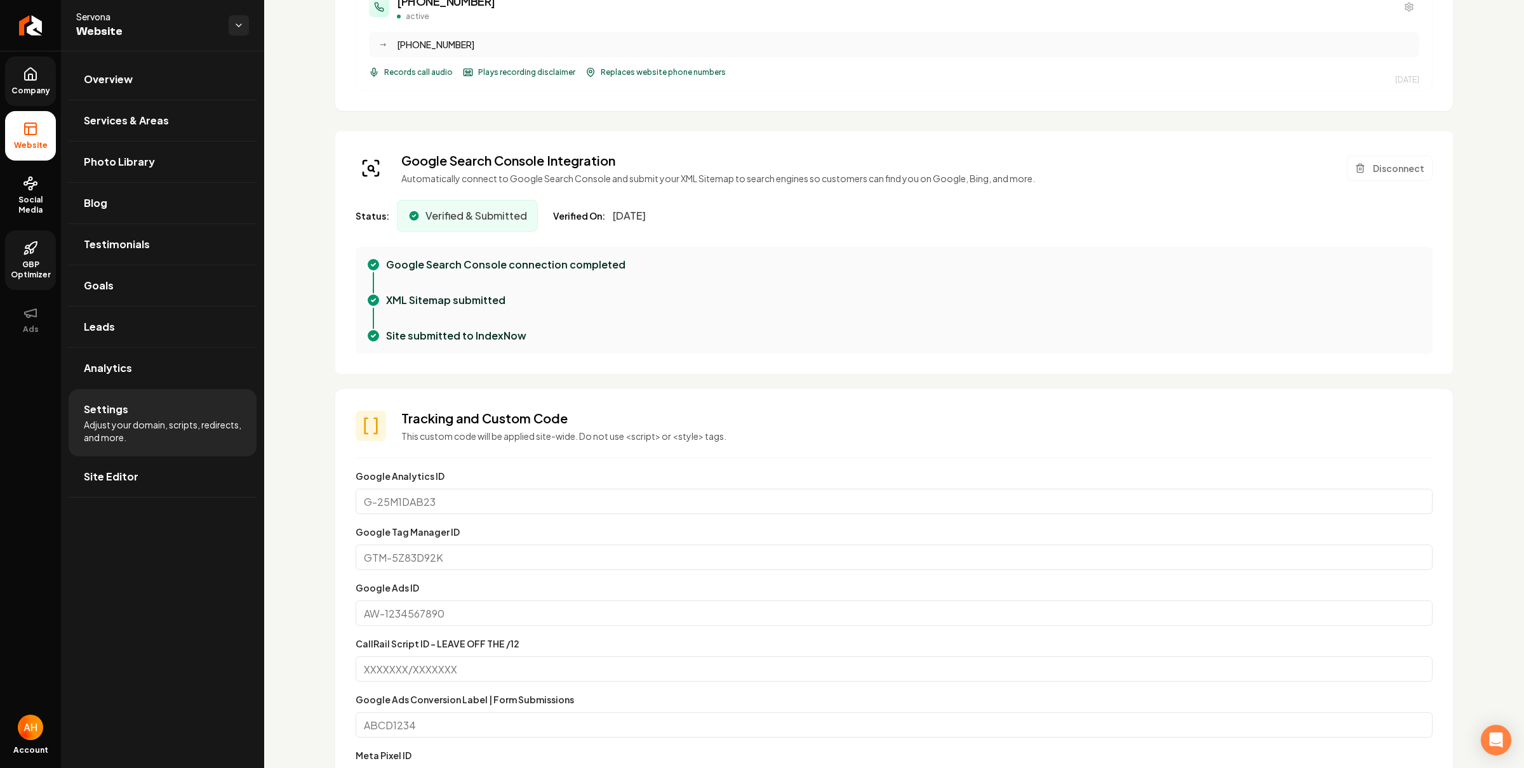
scroll to position [693, 0]
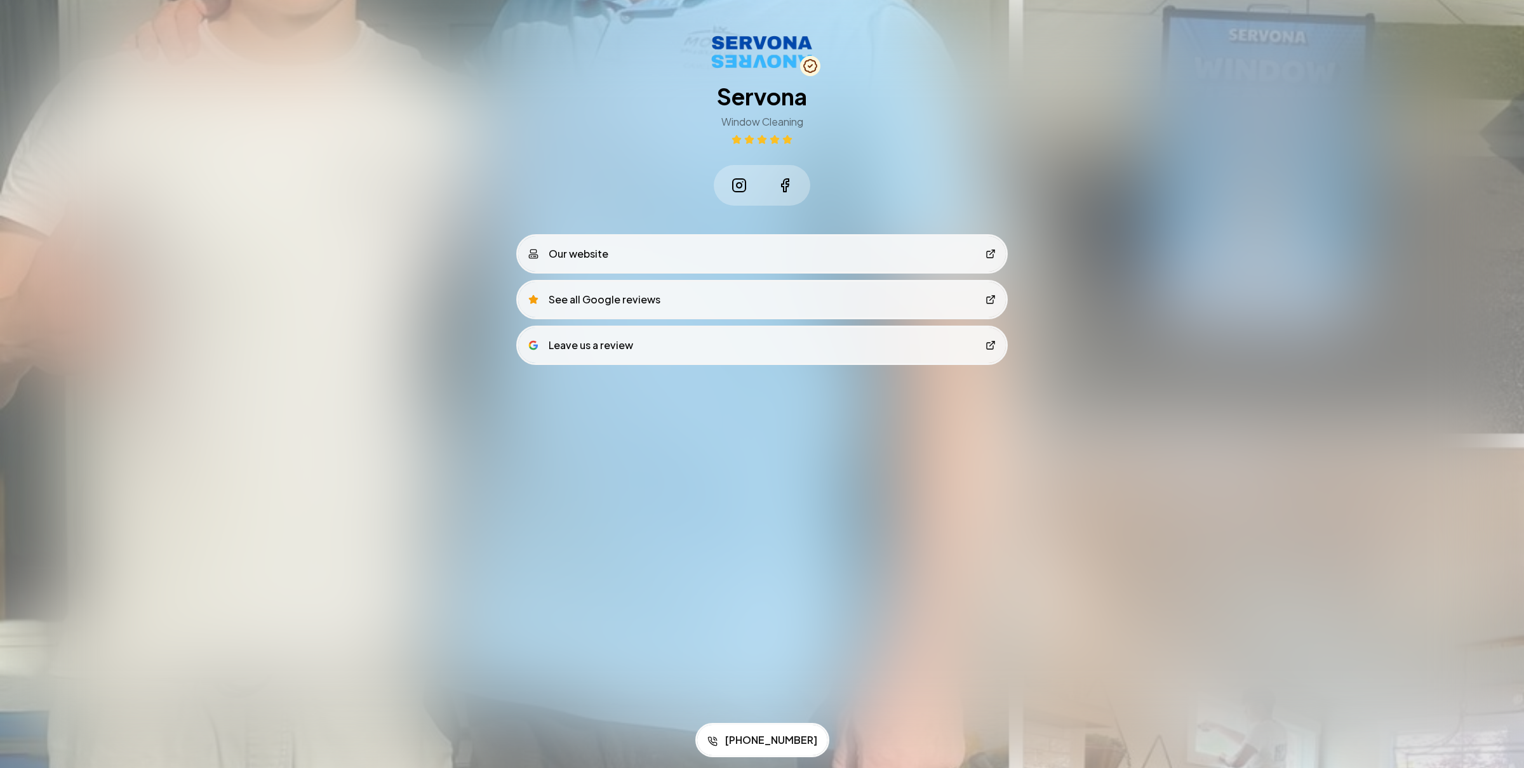
drag, startPoint x: 1039, startPoint y: 346, endPoint x: 870, endPoint y: 385, distance: 172.6
click at [765, 378] on div "Save to Contacts [PHONE_NUMBER] Servona Window Cleaning Our website See all Goo…" at bounding box center [762, 227] width 1524 height 455
click at [1233, 375] on div "Save to Contacts (509) 822-9286 Servona Window Cleaning Our website See all Goo…" at bounding box center [762, 227] width 1524 height 455
click at [1112, 160] on div "Save to Contacts (509) 822-9286 Servona Window Cleaning Our website See all Goo…" at bounding box center [762, 227] width 1524 height 455
